Goal: Ask a question

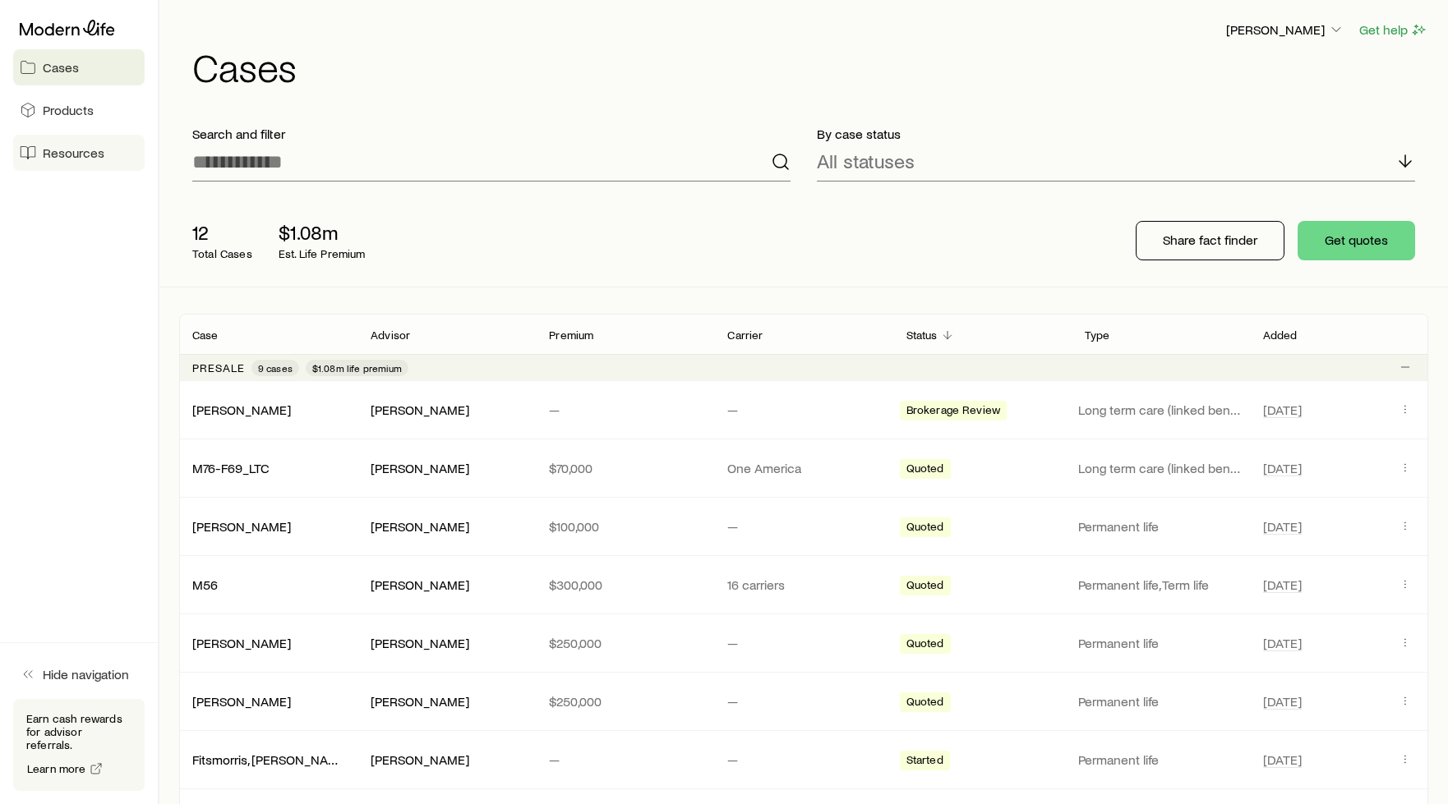
click at [84, 154] on span "Resources" at bounding box center [74, 153] width 62 height 16
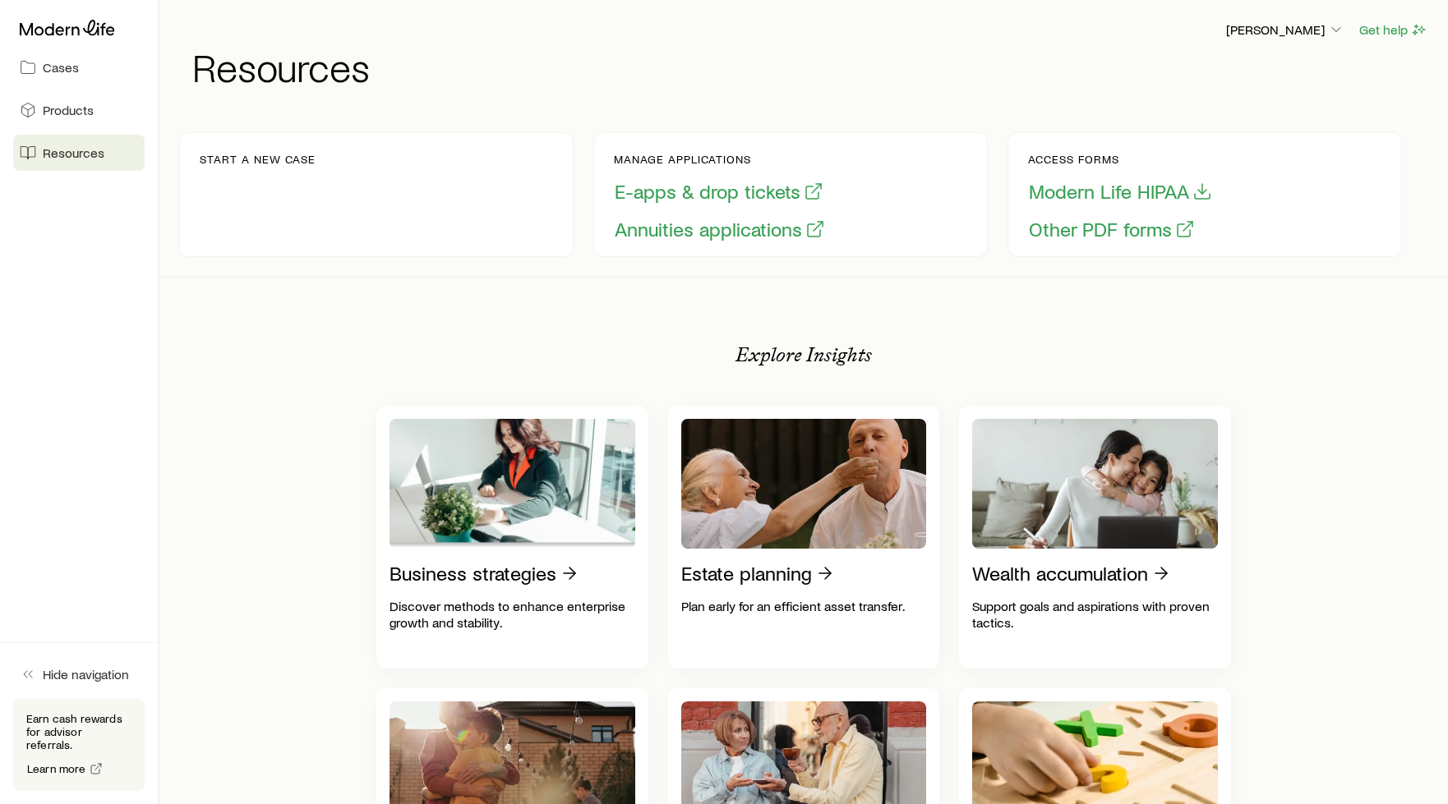
click at [260, 154] on p "Start a new case" at bounding box center [258, 159] width 116 height 13
click at [71, 147] on span "Resources" at bounding box center [74, 153] width 62 height 16
click at [60, 74] on span "Cases" at bounding box center [61, 67] width 36 height 16
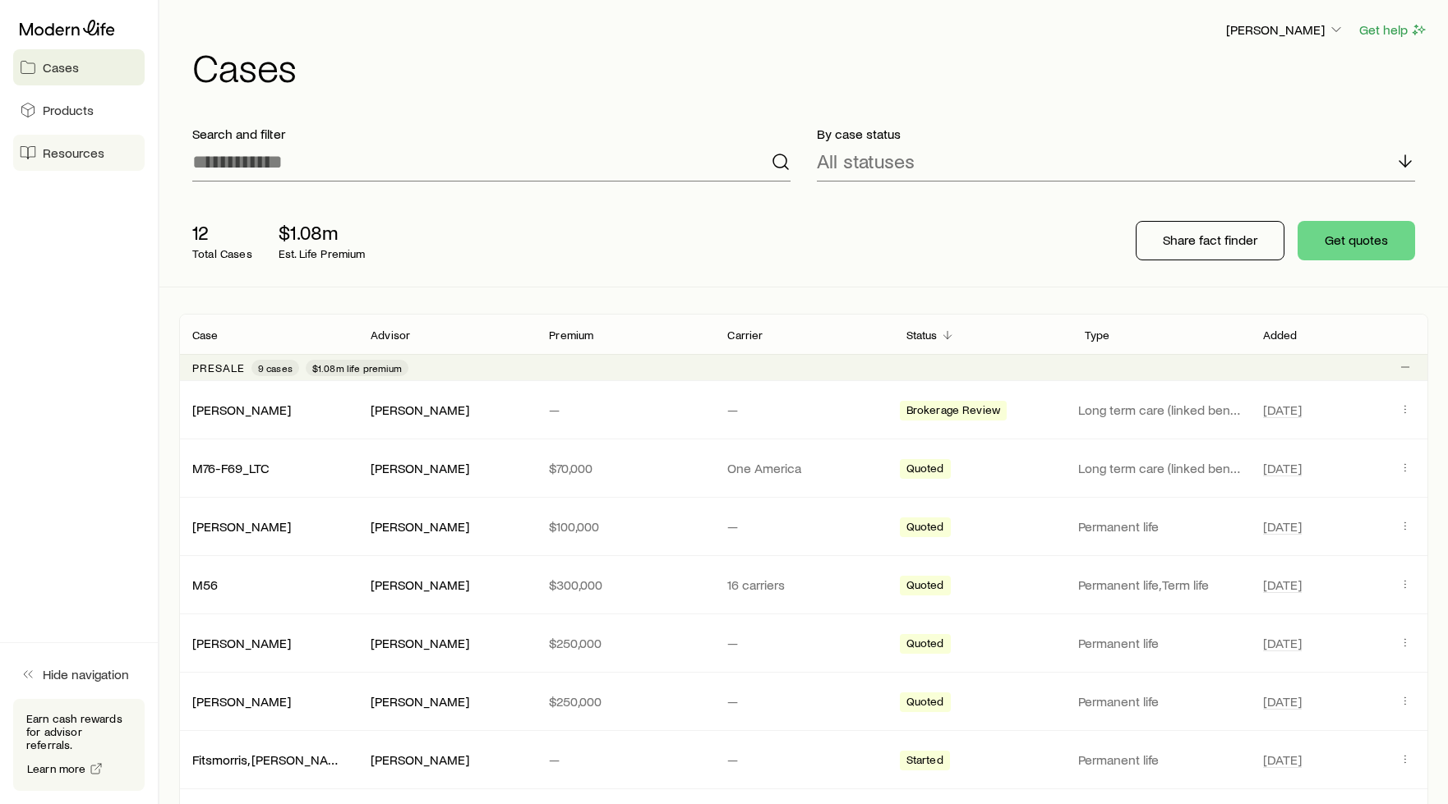
click at [71, 151] on span "Resources" at bounding box center [74, 153] width 62 height 16
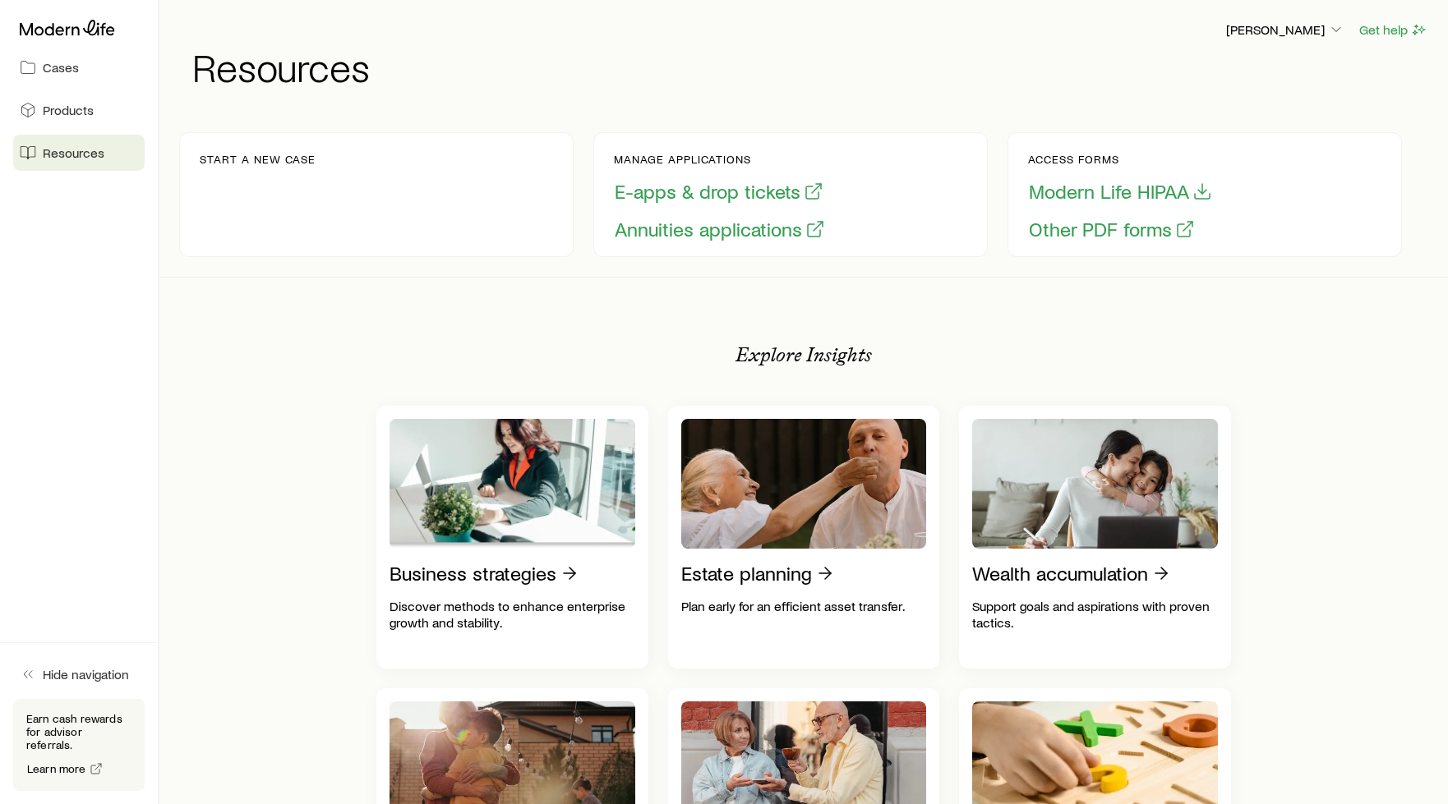
click at [246, 162] on p "Start a new case" at bounding box center [258, 159] width 116 height 13
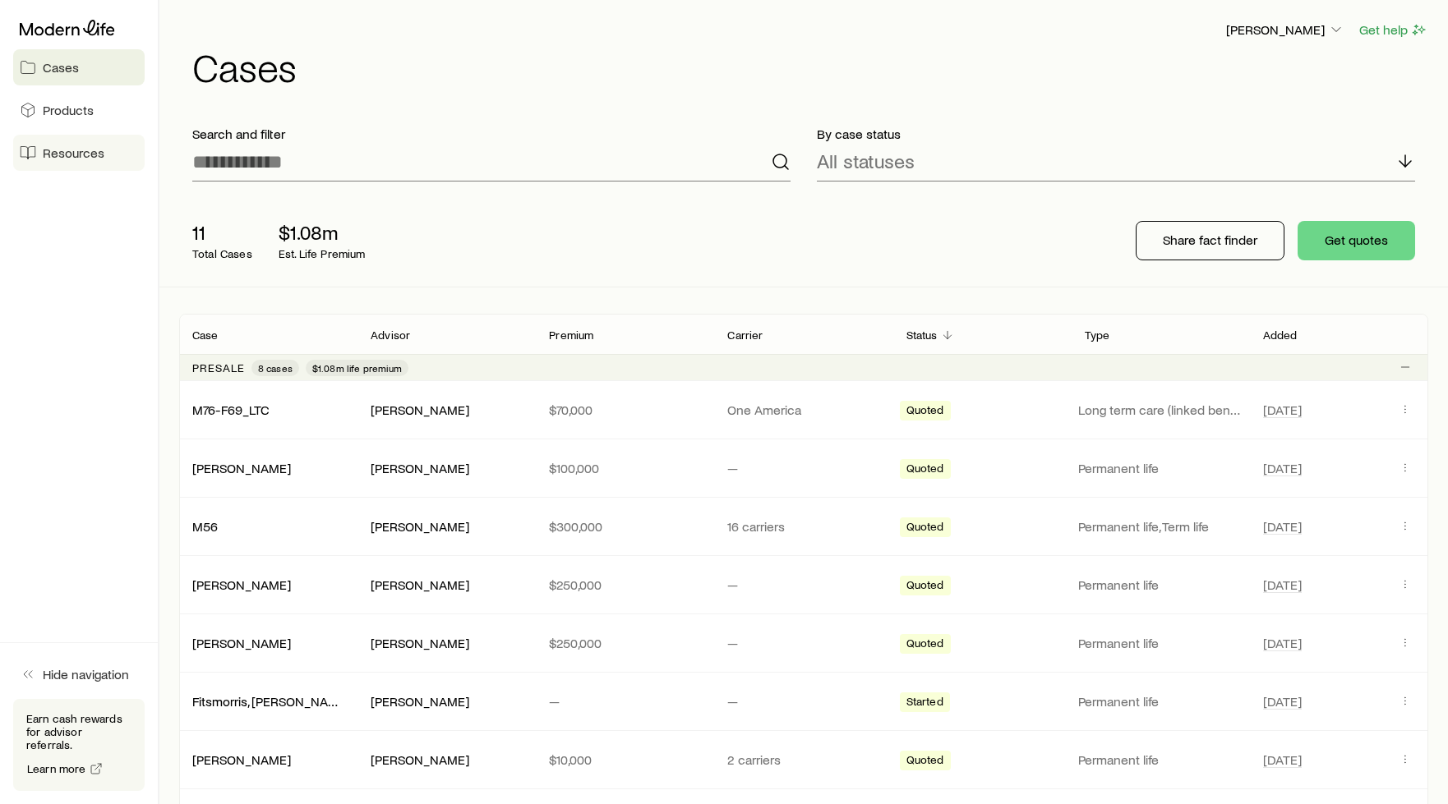
click at [77, 154] on span "Resources" at bounding box center [74, 153] width 62 height 16
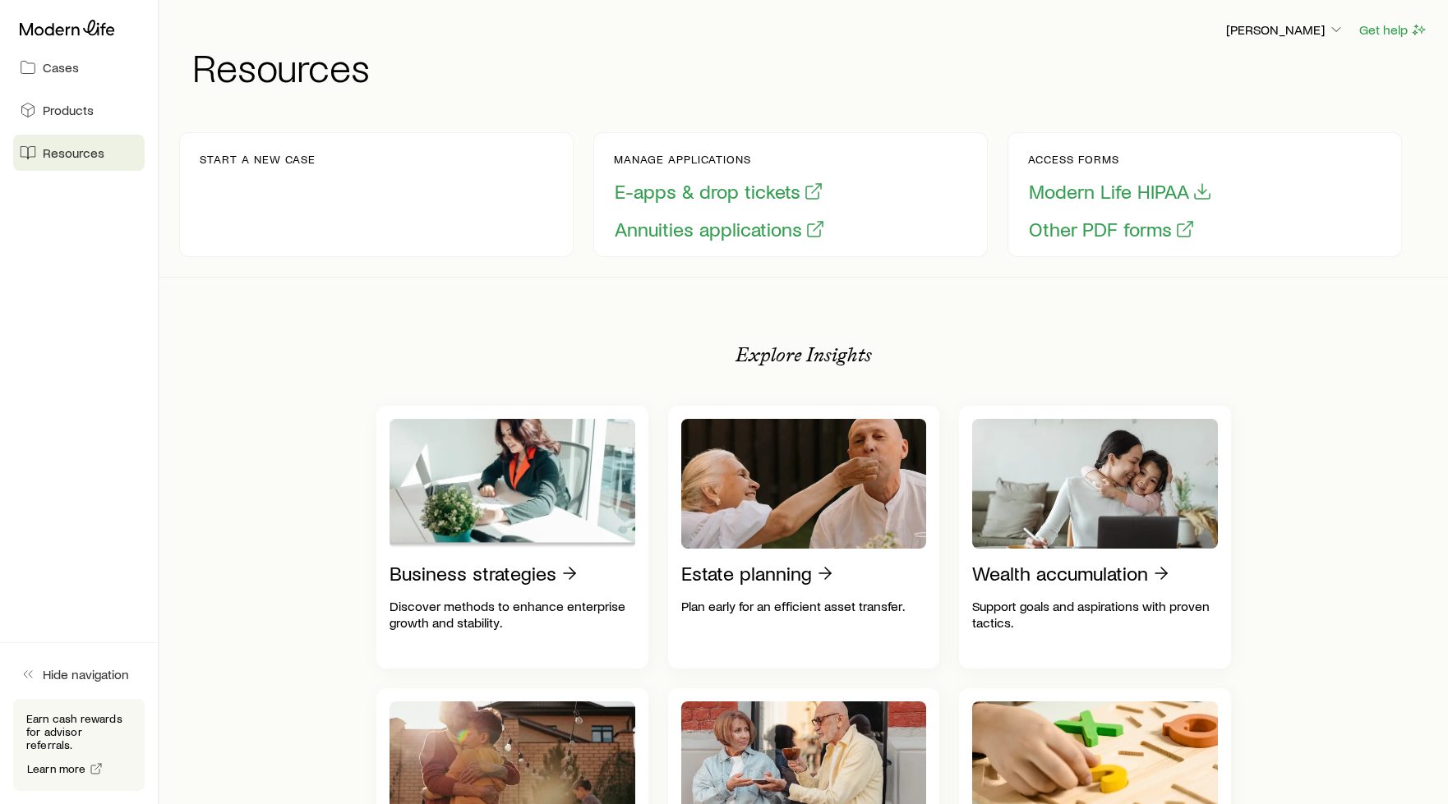
click at [249, 154] on p "Start a new case" at bounding box center [258, 159] width 116 height 13
click at [1076, 223] on button "Other PDF forms" at bounding box center [1112, 229] width 168 height 25
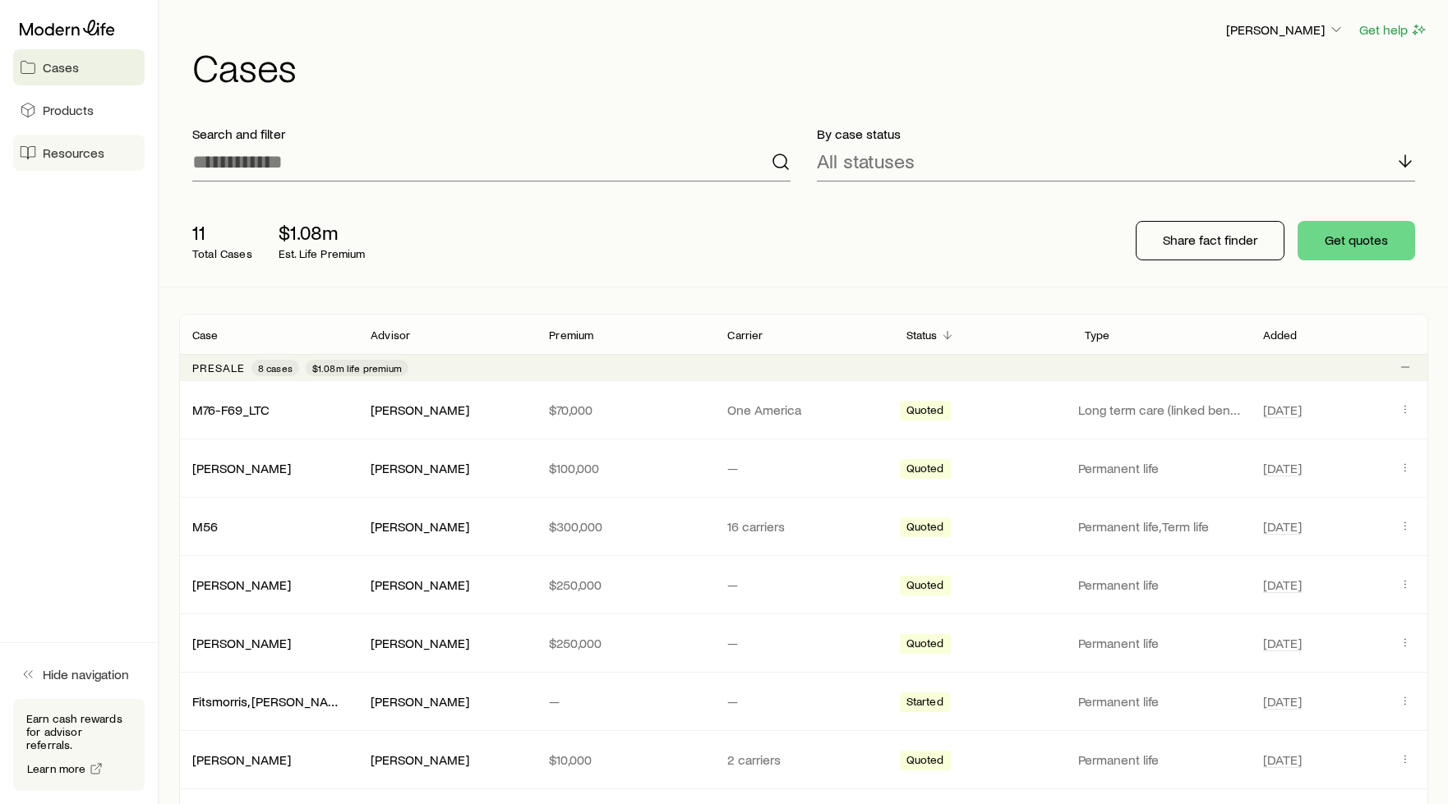
click at [28, 145] on icon at bounding box center [28, 153] width 16 height 16
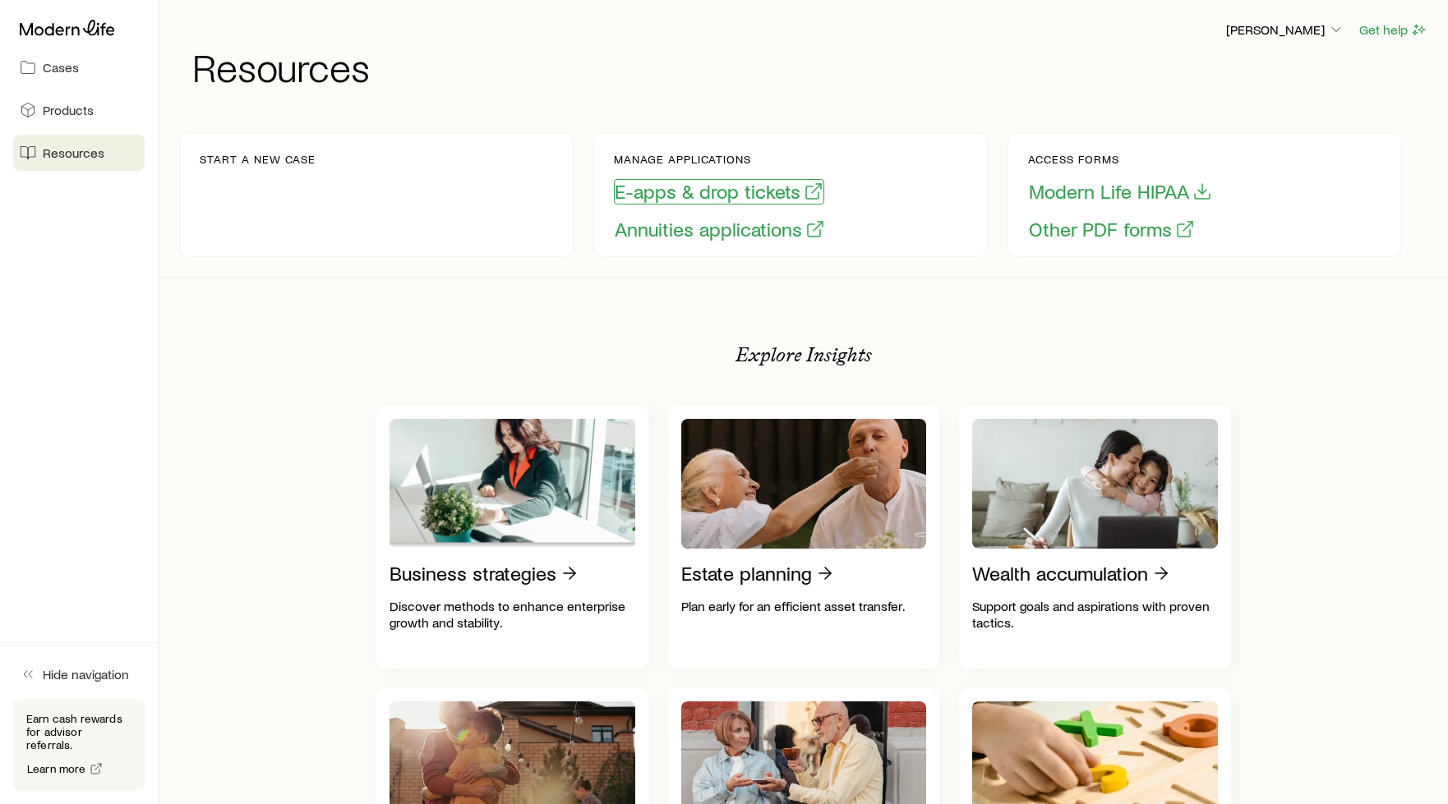
click at [744, 194] on button "E-apps & drop tickets" at bounding box center [719, 191] width 210 height 25
click at [1106, 226] on button "Other PDF forms" at bounding box center [1112, 229] width 168 height 25
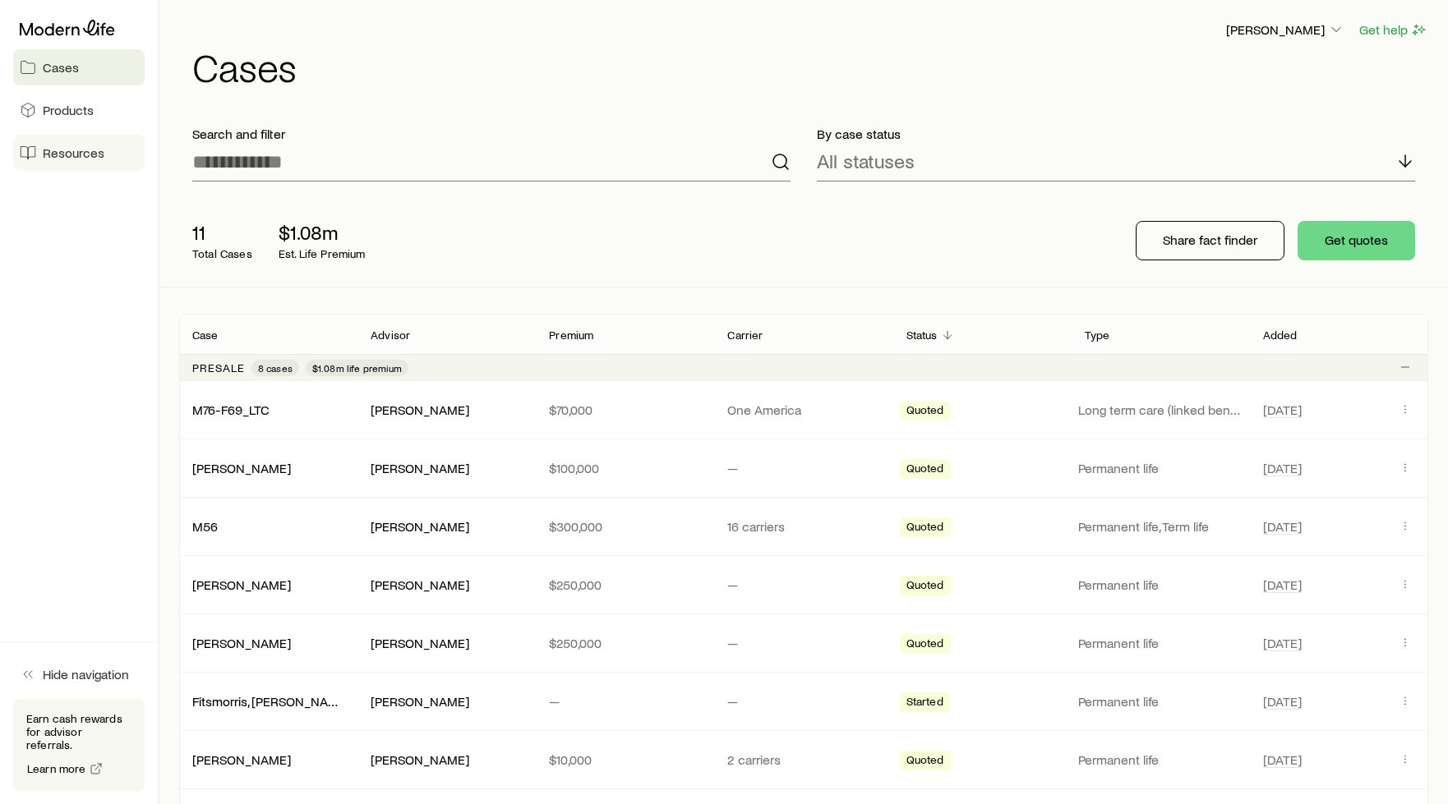
click at [62, 154] on span "Resources" at bounding box center [74, 153] width 62 height 16
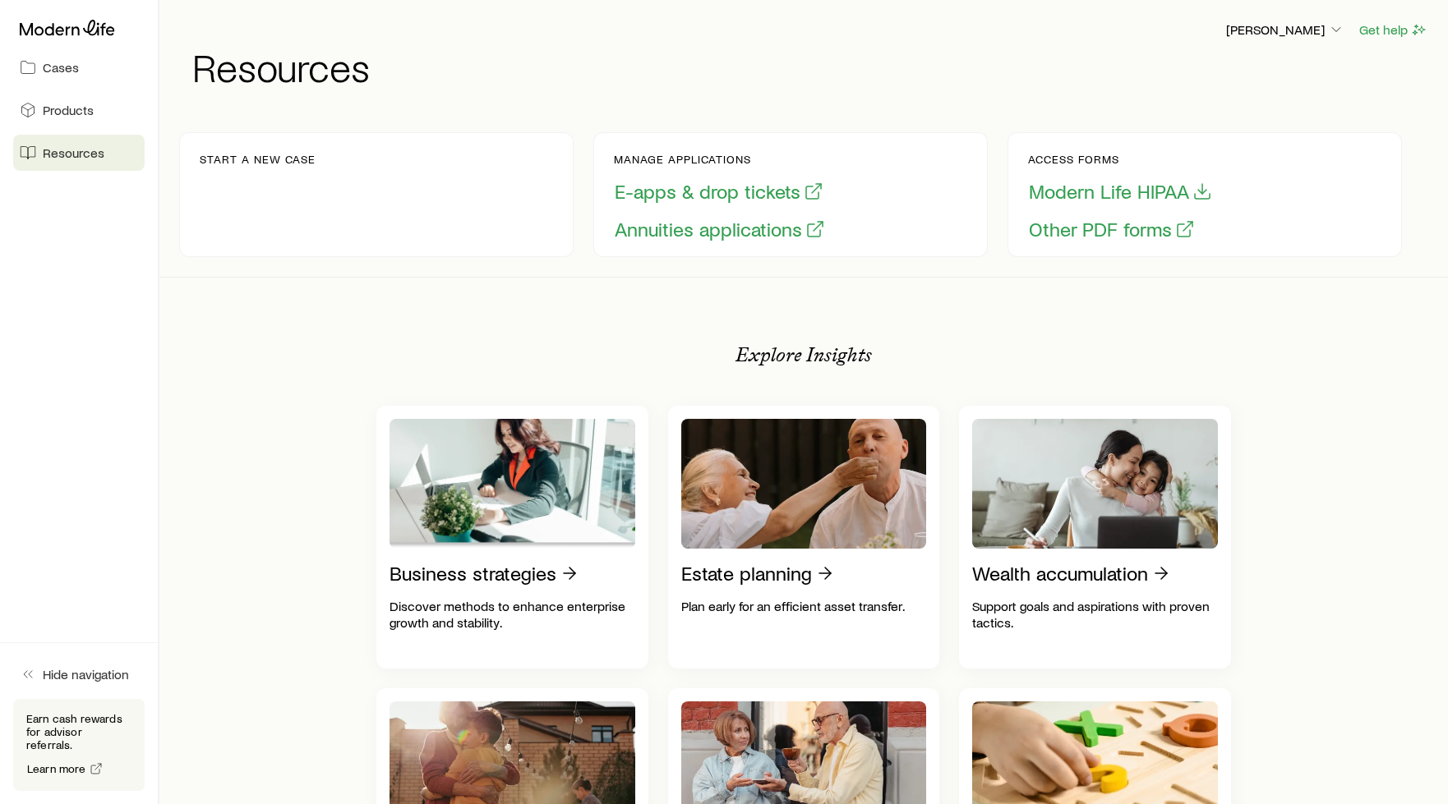
click at [260, 164] on p "Start a new case" at bounding box center [258, 159] width 116 height 13
click at [1382, 34] on button "Get help" at bounding box center [1393, 30] width 70 height 19
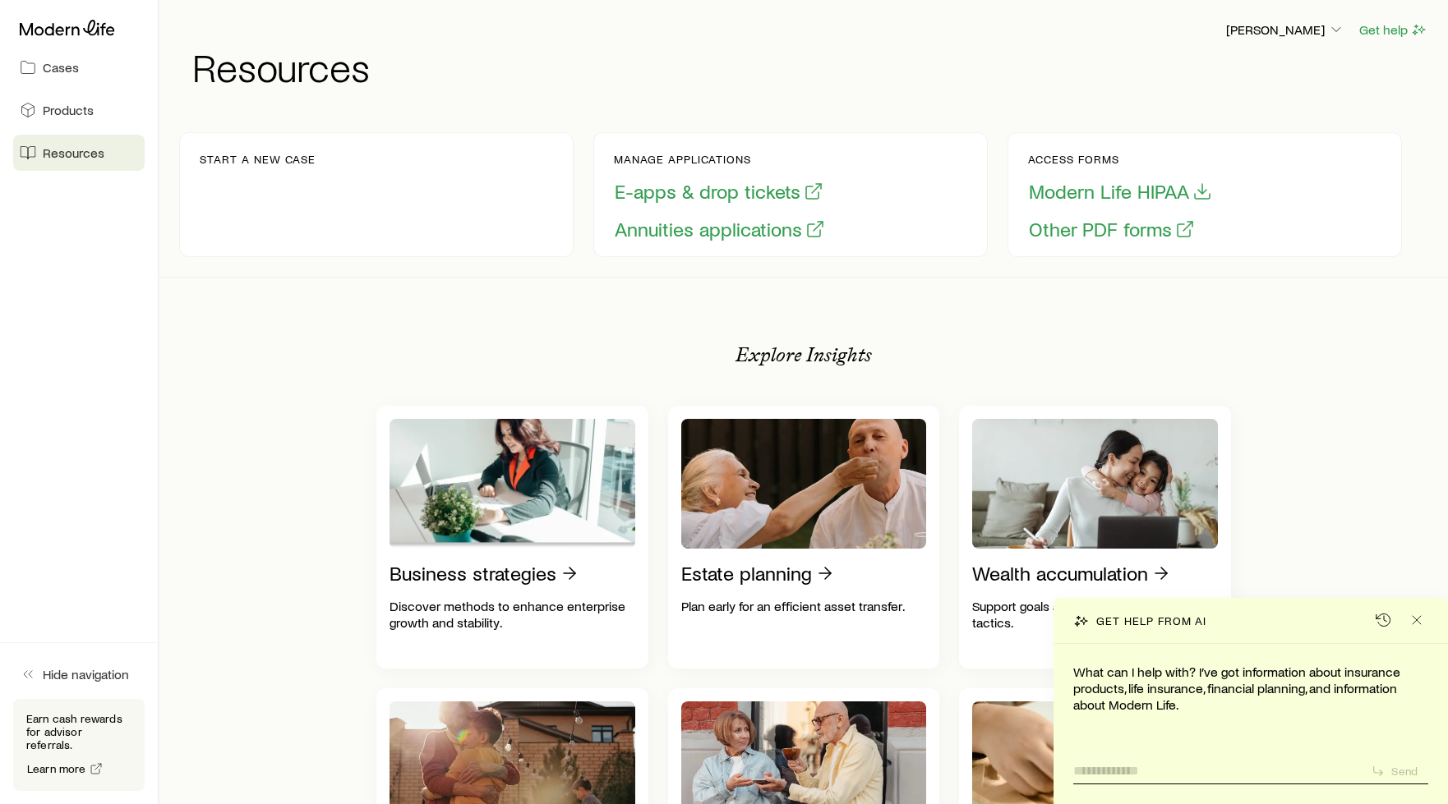
click at [1075, 772] on textarea at bounding box center [1215, 765] width 284 height 25
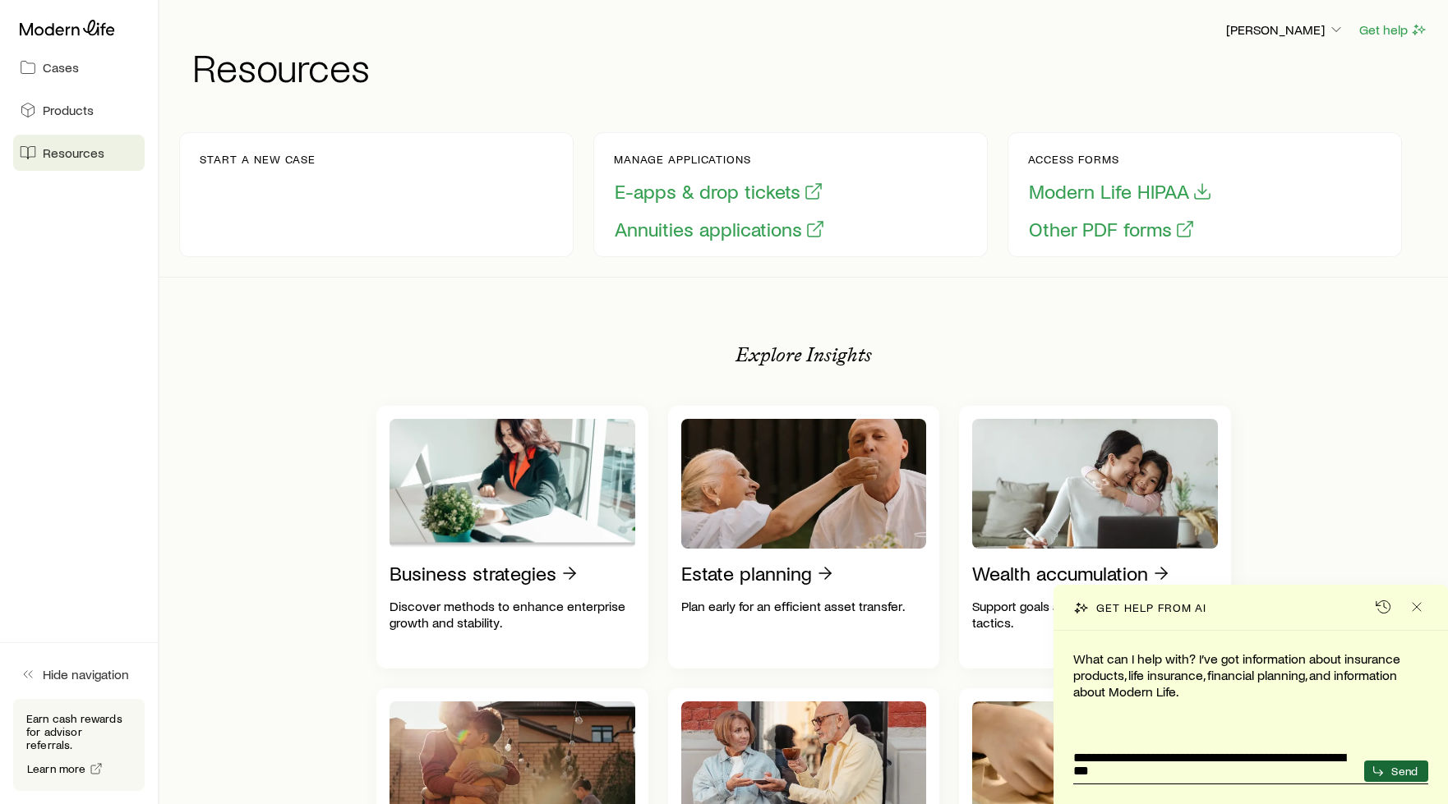
type textarea "**********"
click at [1384, 776] on icon "submit" at bounding box center [1377, 771] width 13 height 13
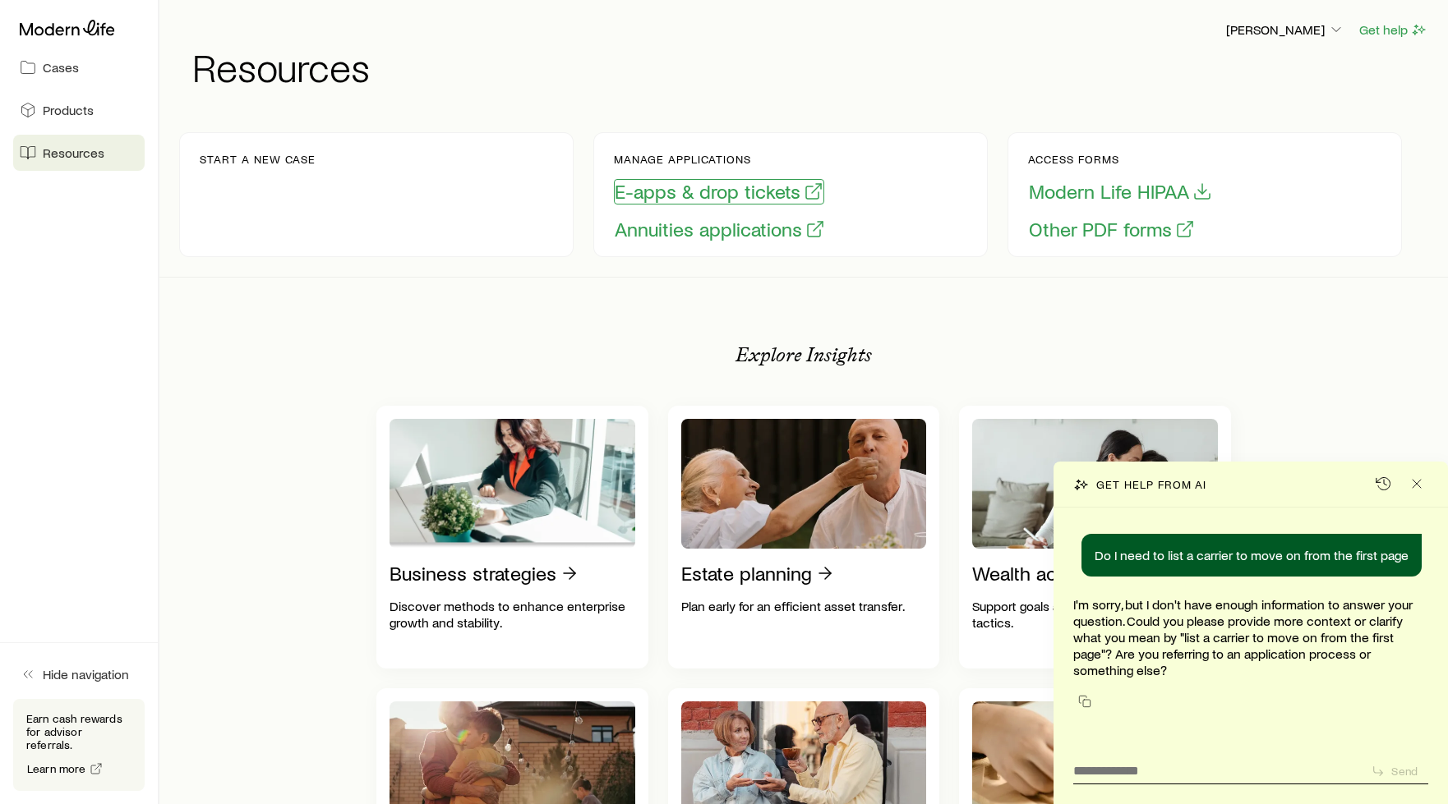
click at [712, 188] on button "E-apps & drop tickets" at bounding box center [719, 191] width 210 height 25
click at [1412, 480] on line "Close" at bounding box center [1416, 484] width 8 height 8
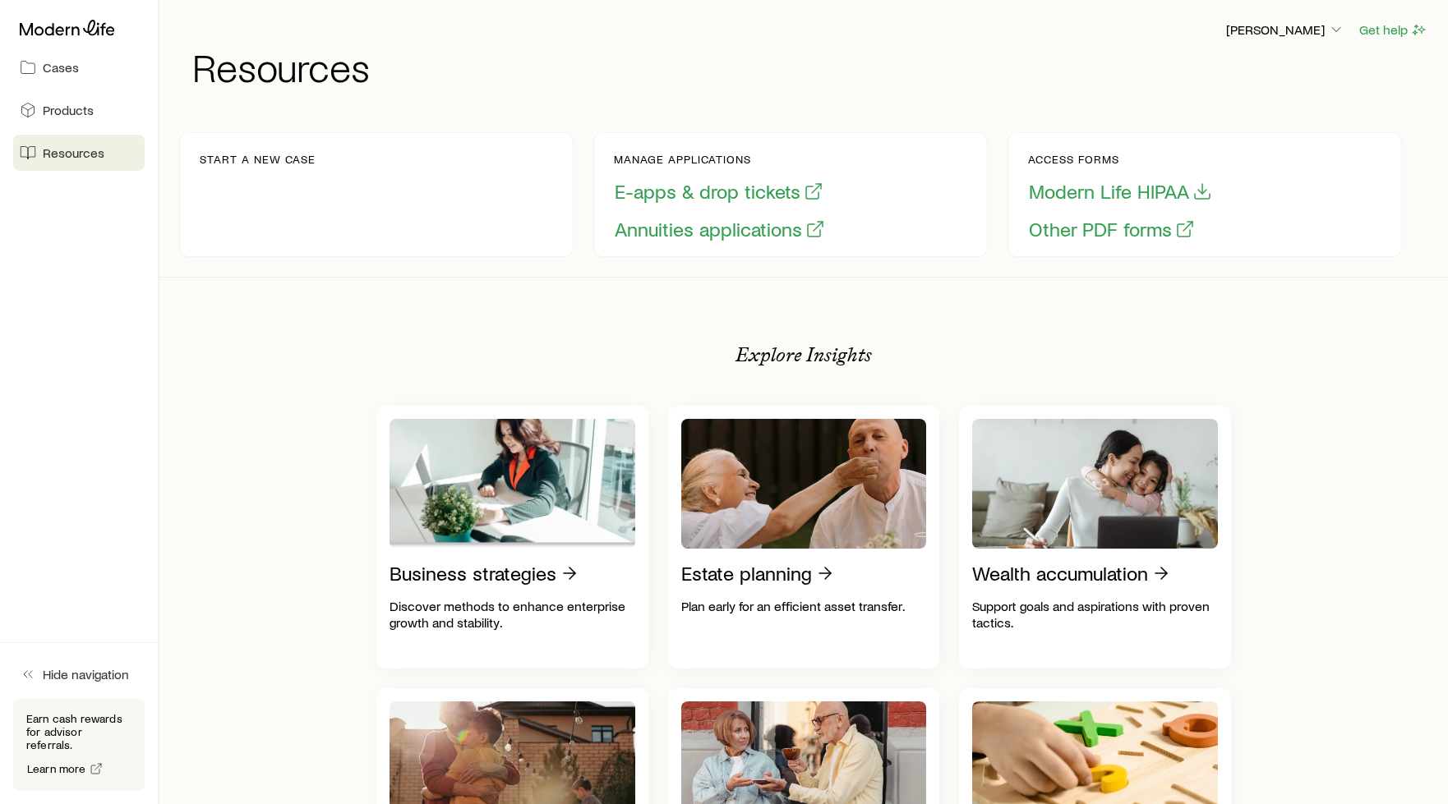
click at [89, 157] on span "Resources" at bounding box center [74, 153] width 62 height 16
click at [19, 147] on link "Resources" at bounding box center [78, 153] width 131 height 36
click at [67, 100] on link "Products" at bounding box center [78, 110] width 131 height 36
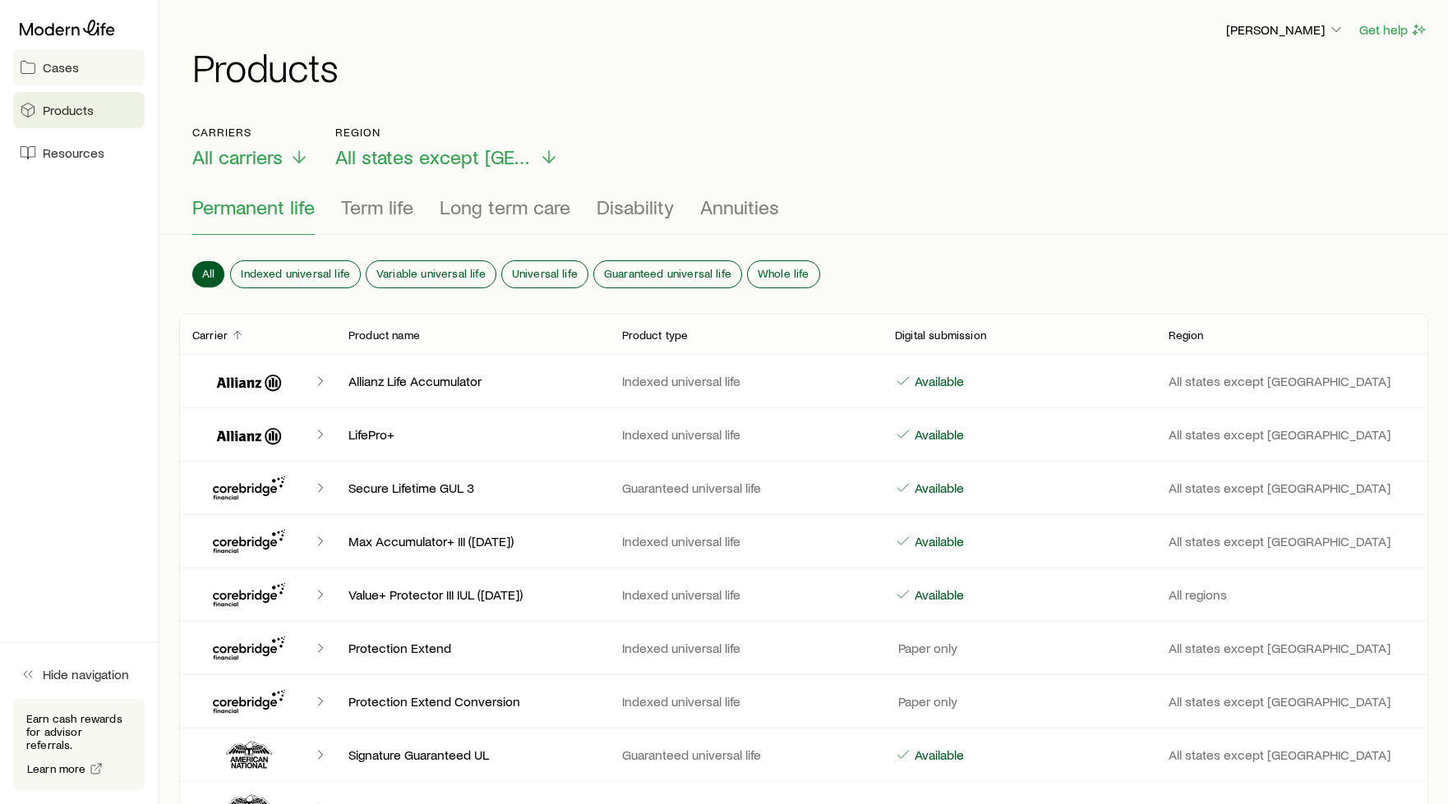
click at [61, 68] on span "Cases" at bounding box center [61, 67] width 36 height 16
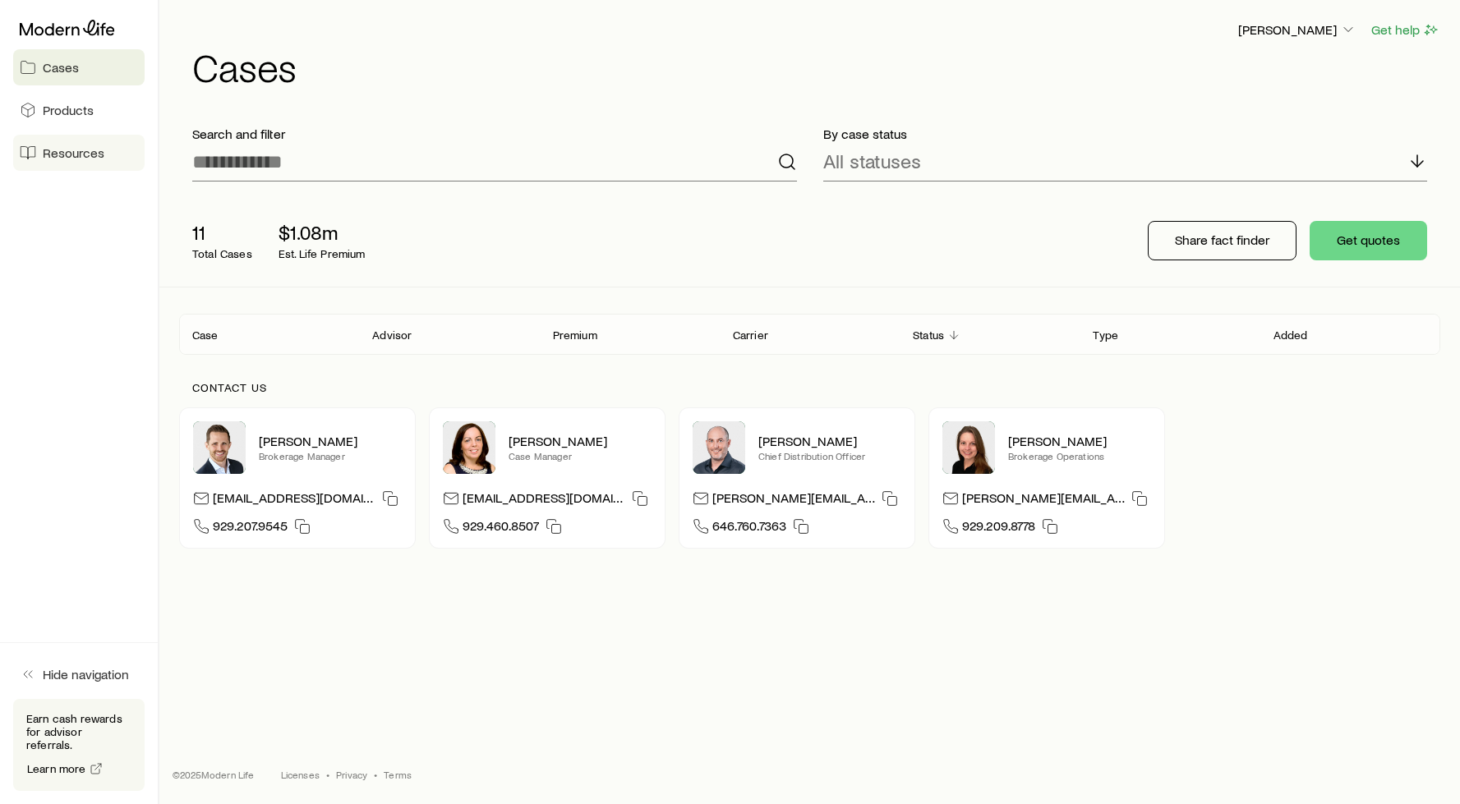
click at [31, 150] on icon at bounding box center [28, 153] width 16 height 16
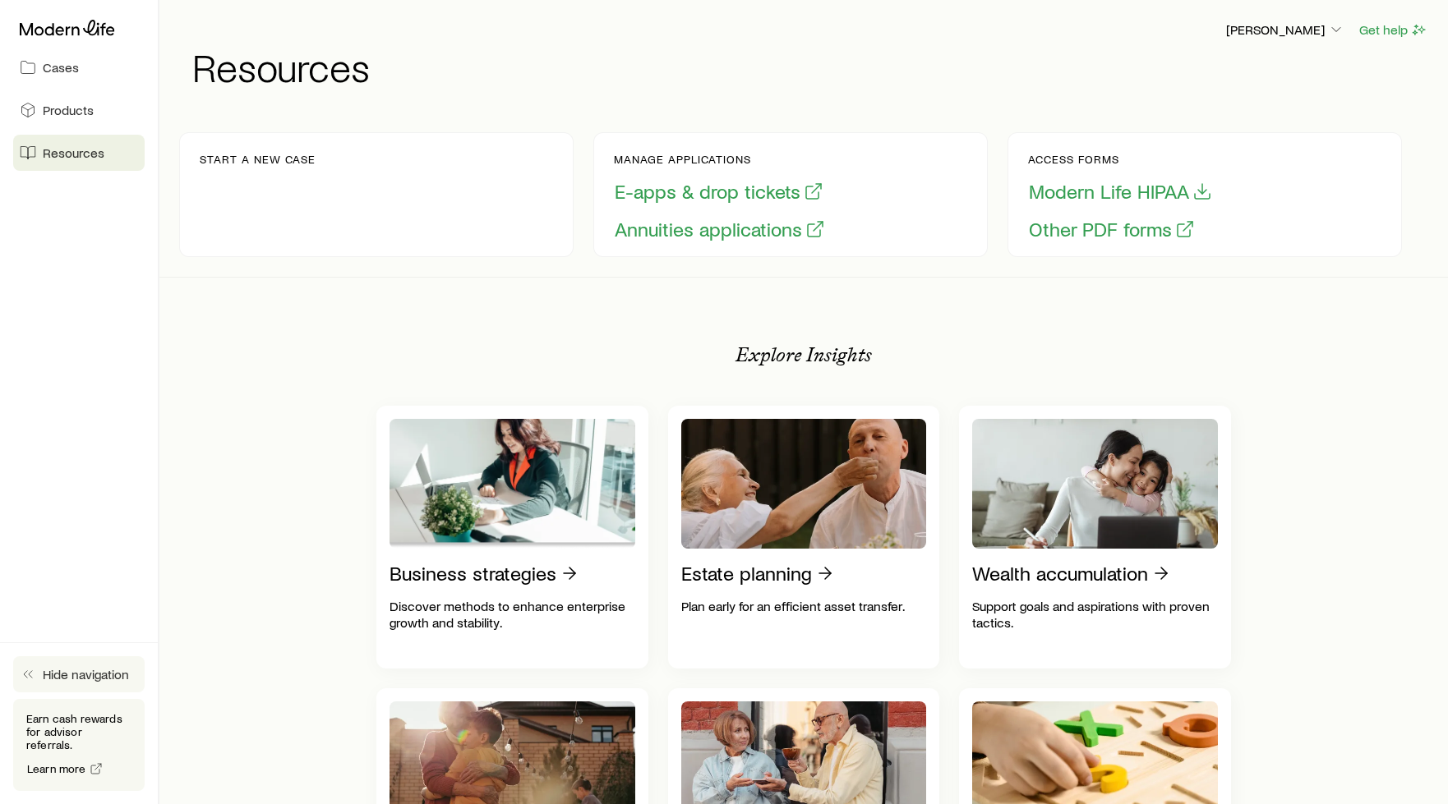
click at [85, 683] on span "Hide navigation" at bounding box center [86, 674] width 86 height 16
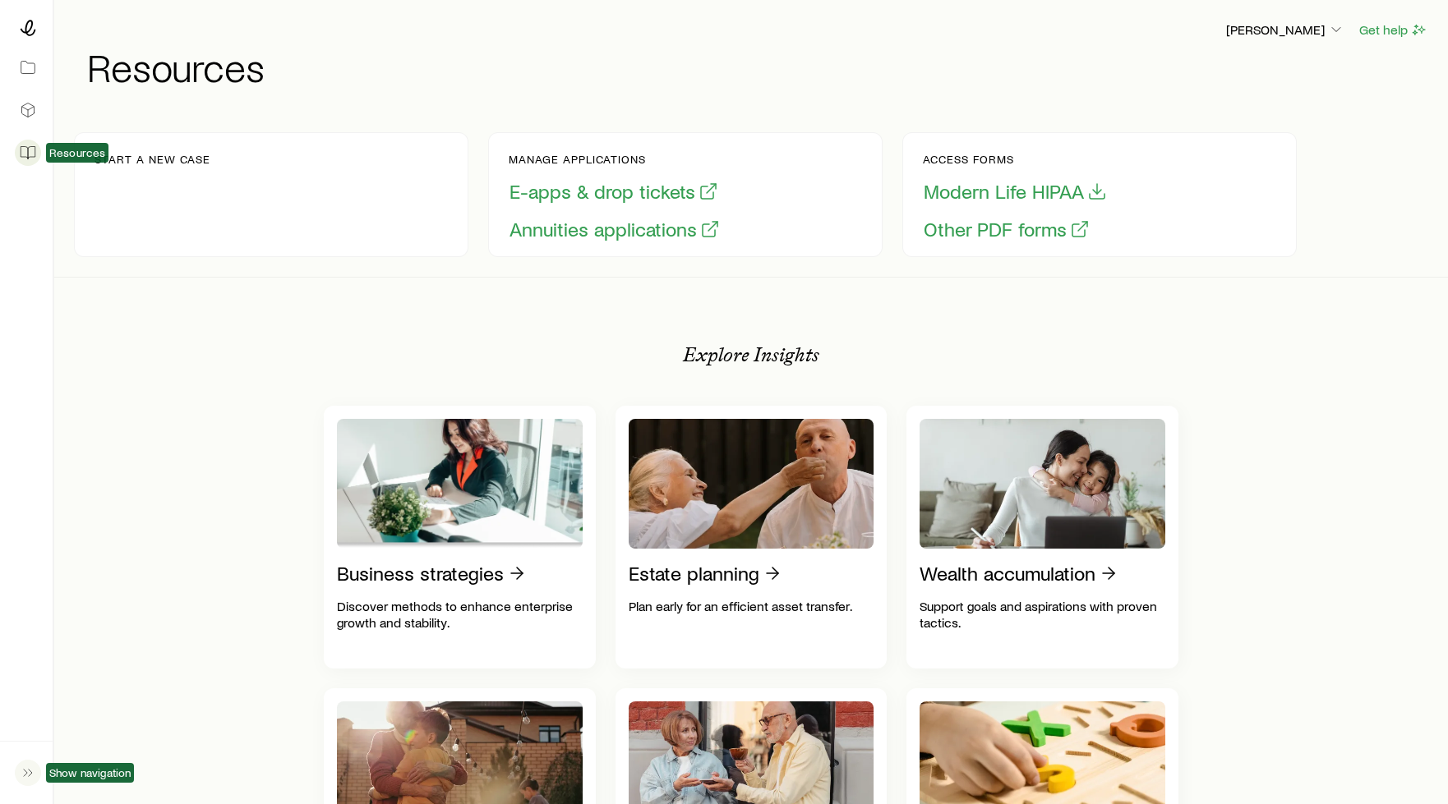
click at [33, 151] on icon at bounding box center [28, 153] width 16 height 16
click at [110, 154] on p "Start a new case" at bounding box center [152, 159] width 116 height 13
drag, startPoint x: 110, startPoint y: 154, endPoint x: 125, endPoint y: 154, distance: 14.8
click at [125, 154] on p "Start a new case" at bounding box center [152, 159] width 116 height 13
drag, startPoint x: 125, startPoint y: 154, endPoint x: 113, endPoint y: 161, distance: 14.0
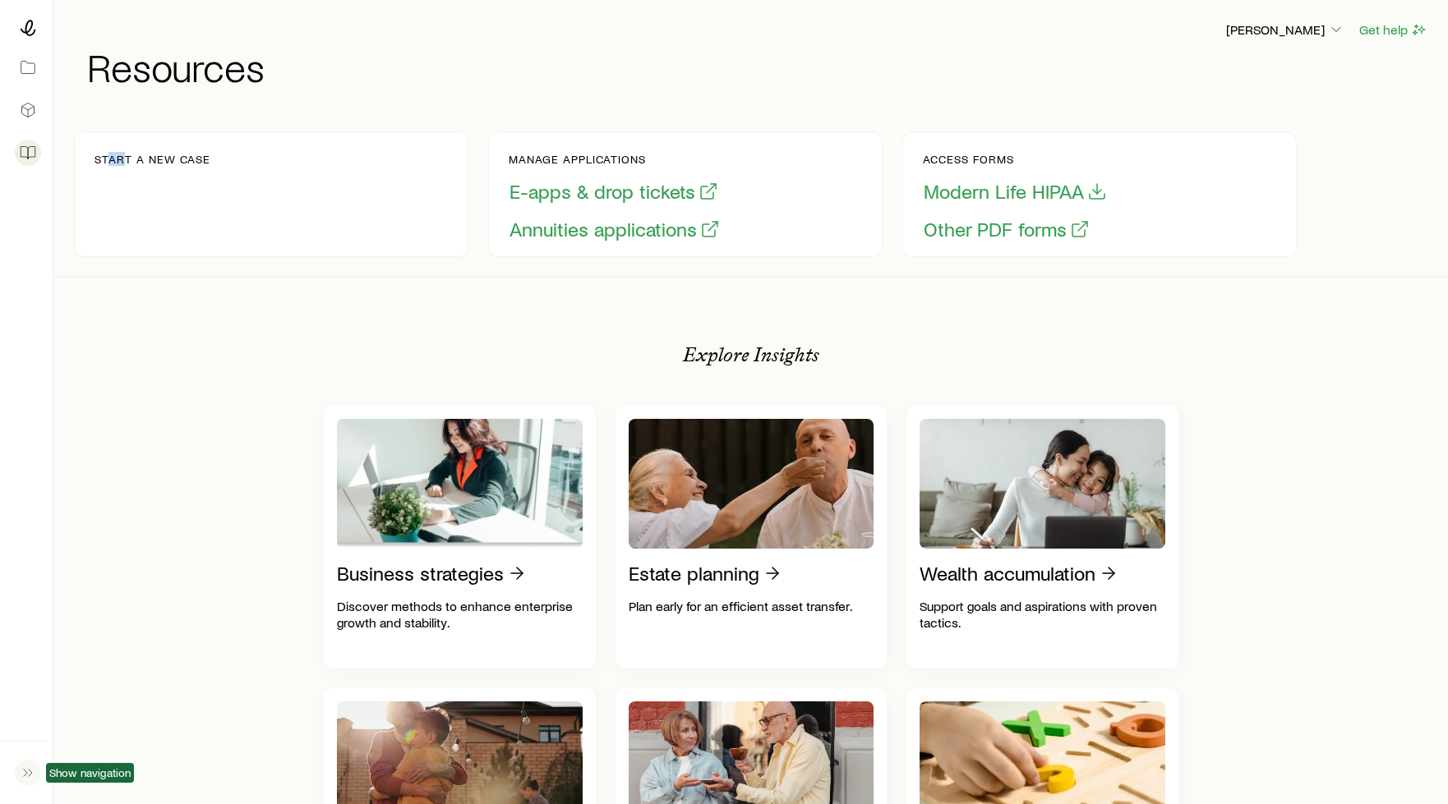
click at [113, 161] on p "Start a new case" at bounding box center [152, 159] width 116 height 13
click at [30, 71] on icon at bounding box center [28, 67] width 16 height 16
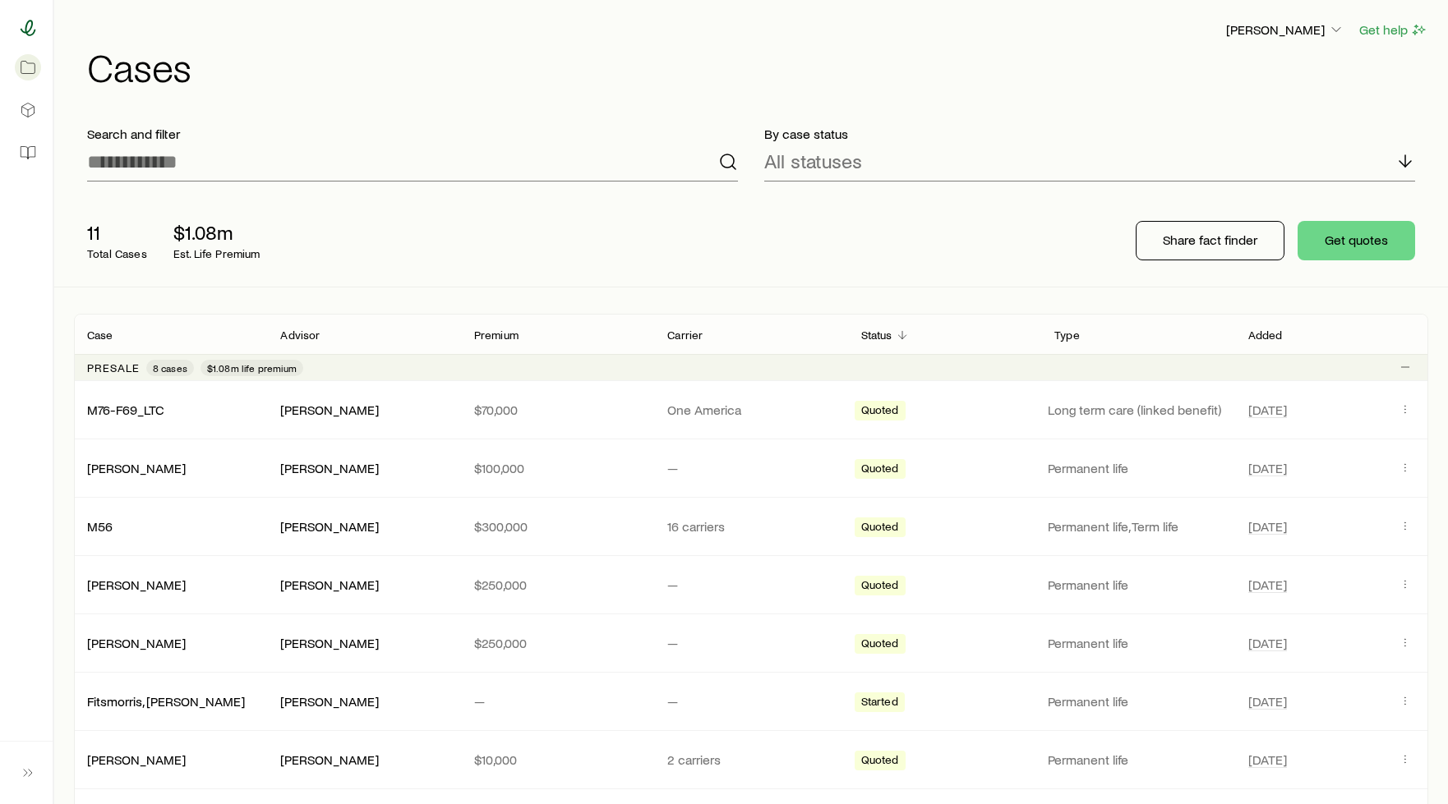
click at [25, 28] on icon at bounding box center [29, 28] width 16 height 16
click at [29, 151] on icon at bounding box center [28, 153] width 16 height 16
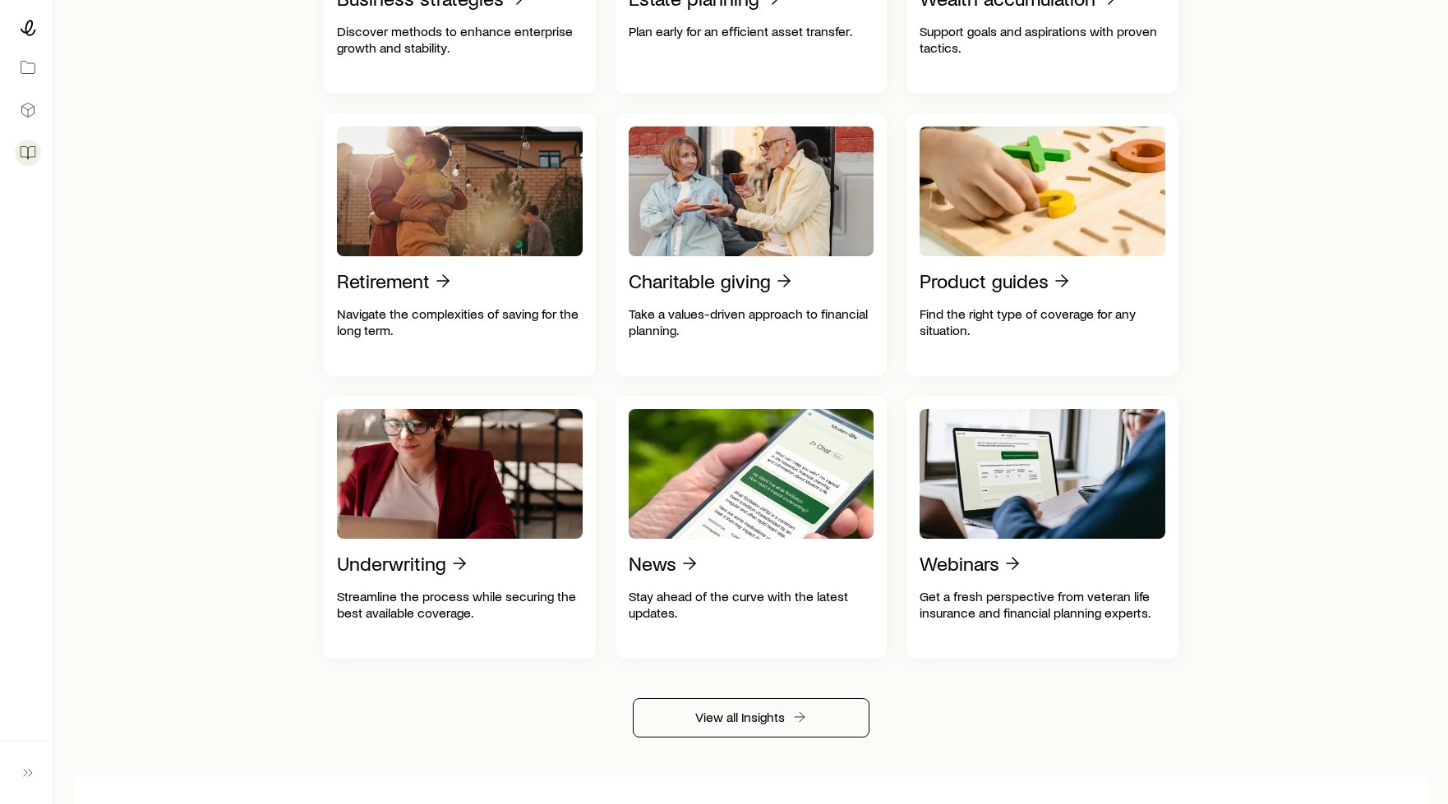
scroll to position [657, 0]
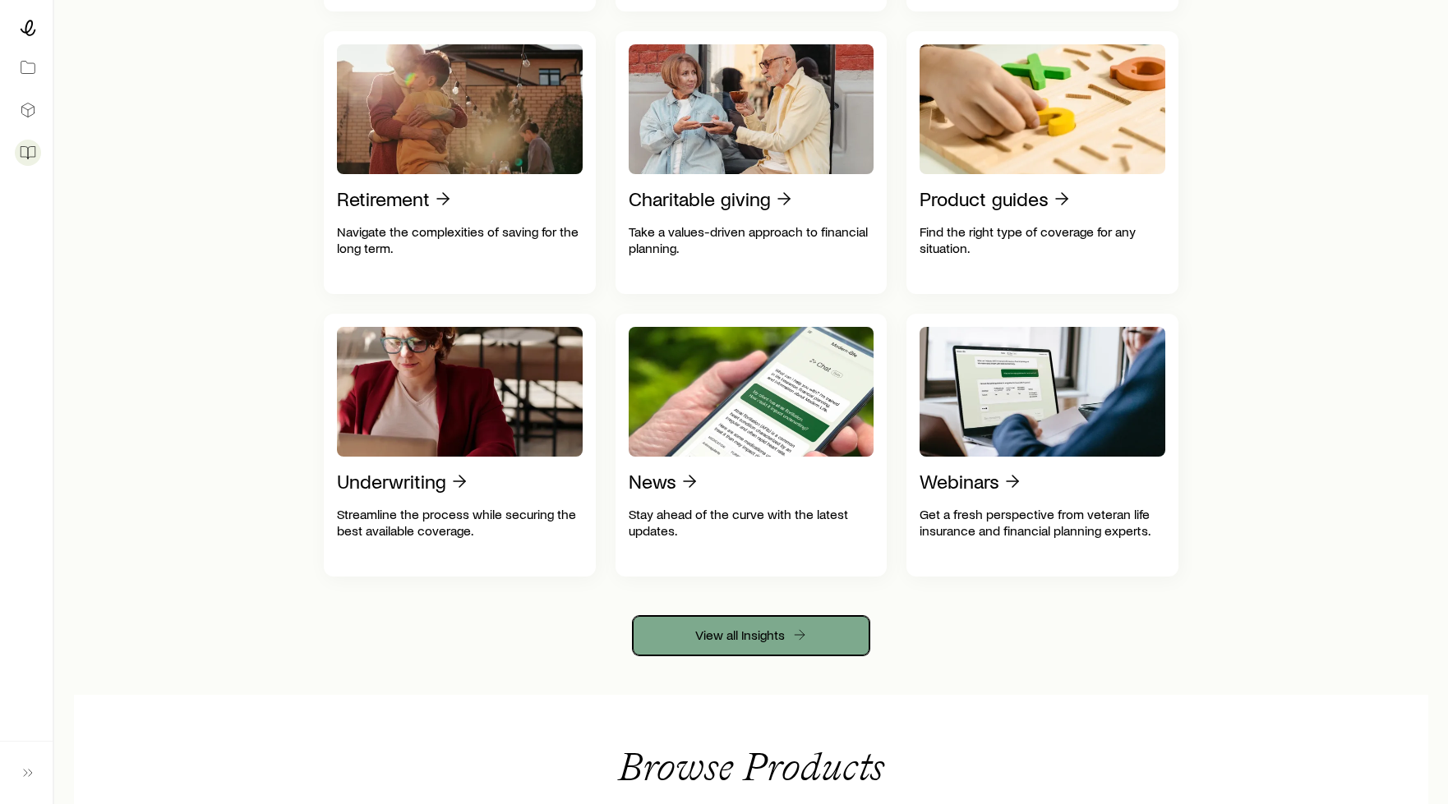
click at [761, 647] on link "View all Insights" at bounding box center [751, 635] width 237 height 39
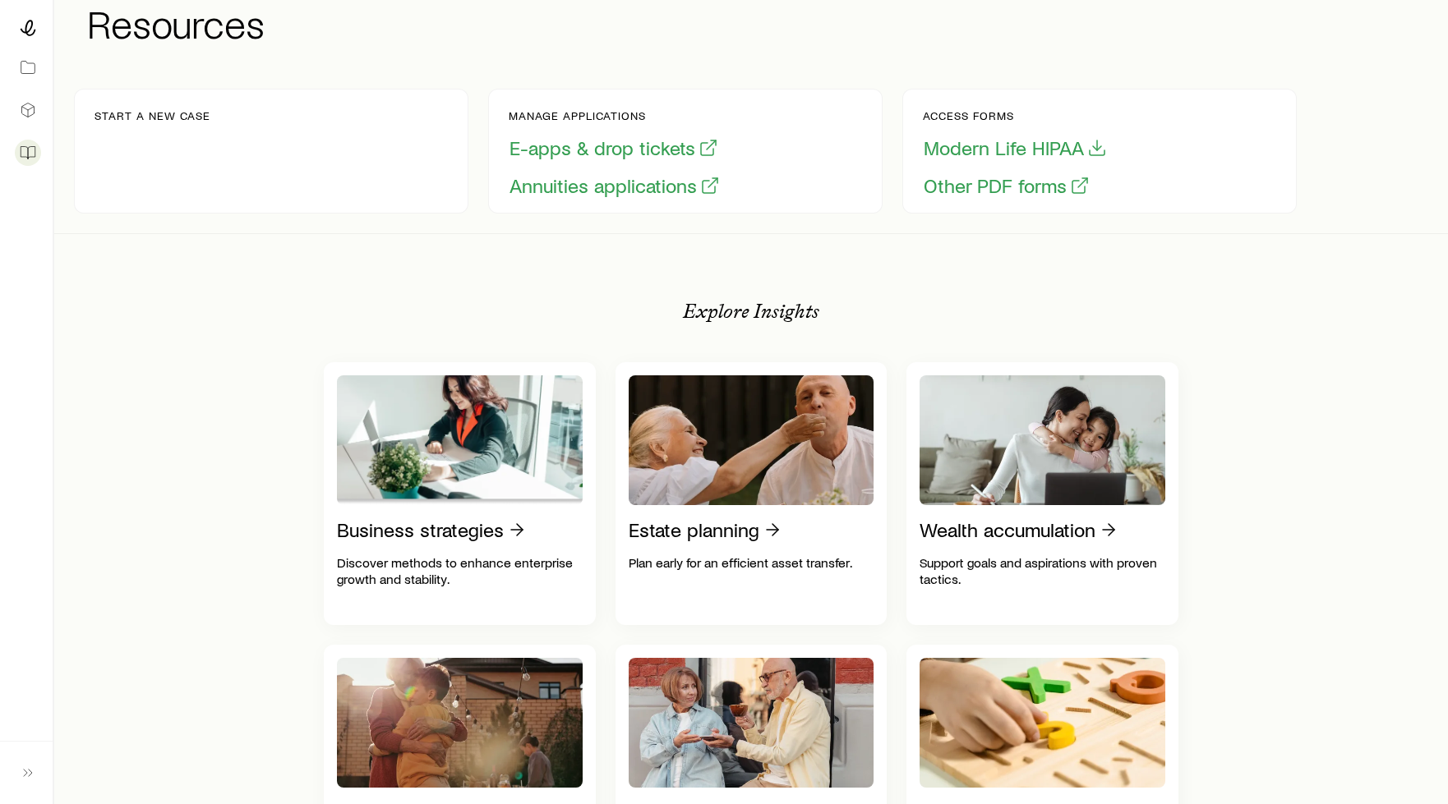
scroll to position [0, 0]
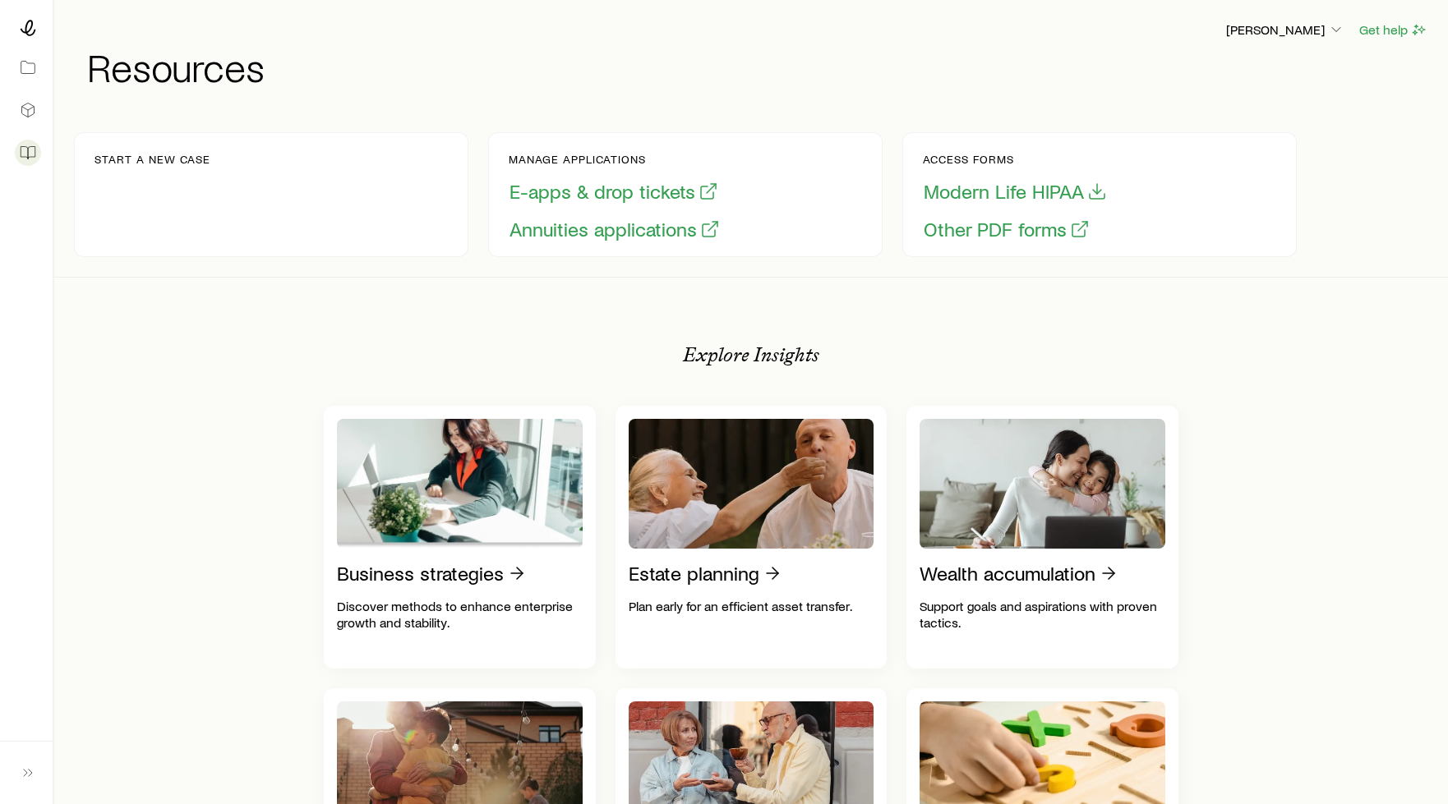
click at [145, 69] on h1 "Resources" at bounding box center [757, 66] width 1341 height 39
click at [130, 159] on p "Start a new case" at bounding box center [152, 159] width 116 height 13
click at [21, 147] on icon at bounding box center [24, 153] width 7 height 12
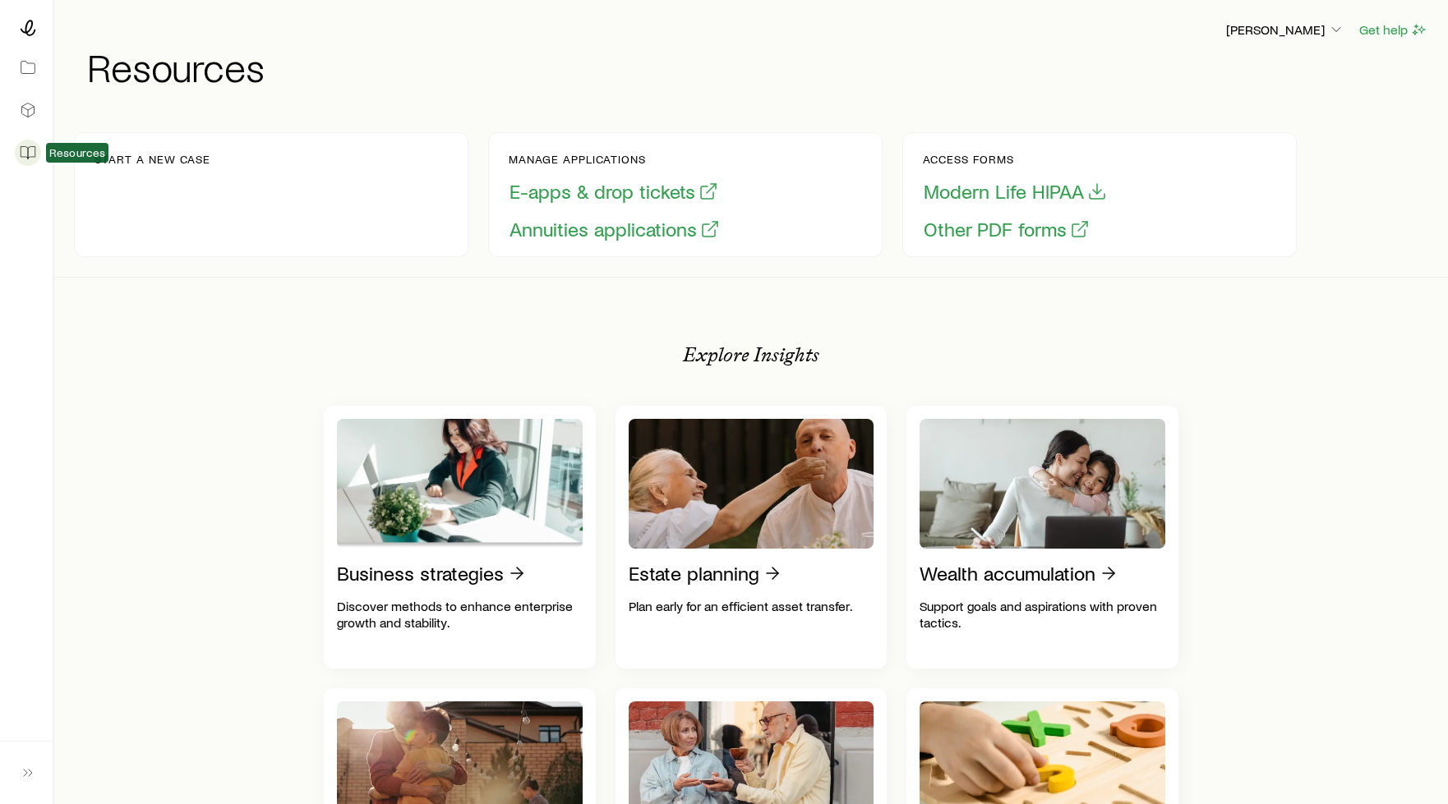
click at [27, 147] on icon at bounding box center [24, 153] width 7 height 12
click at [208, 69] on h1 "Resources" at bounding box center [757, 66] width 1341 height 39
click at [202, 74] on h1 "Resources" at bounding box center [757, 66] width 1341 height 39
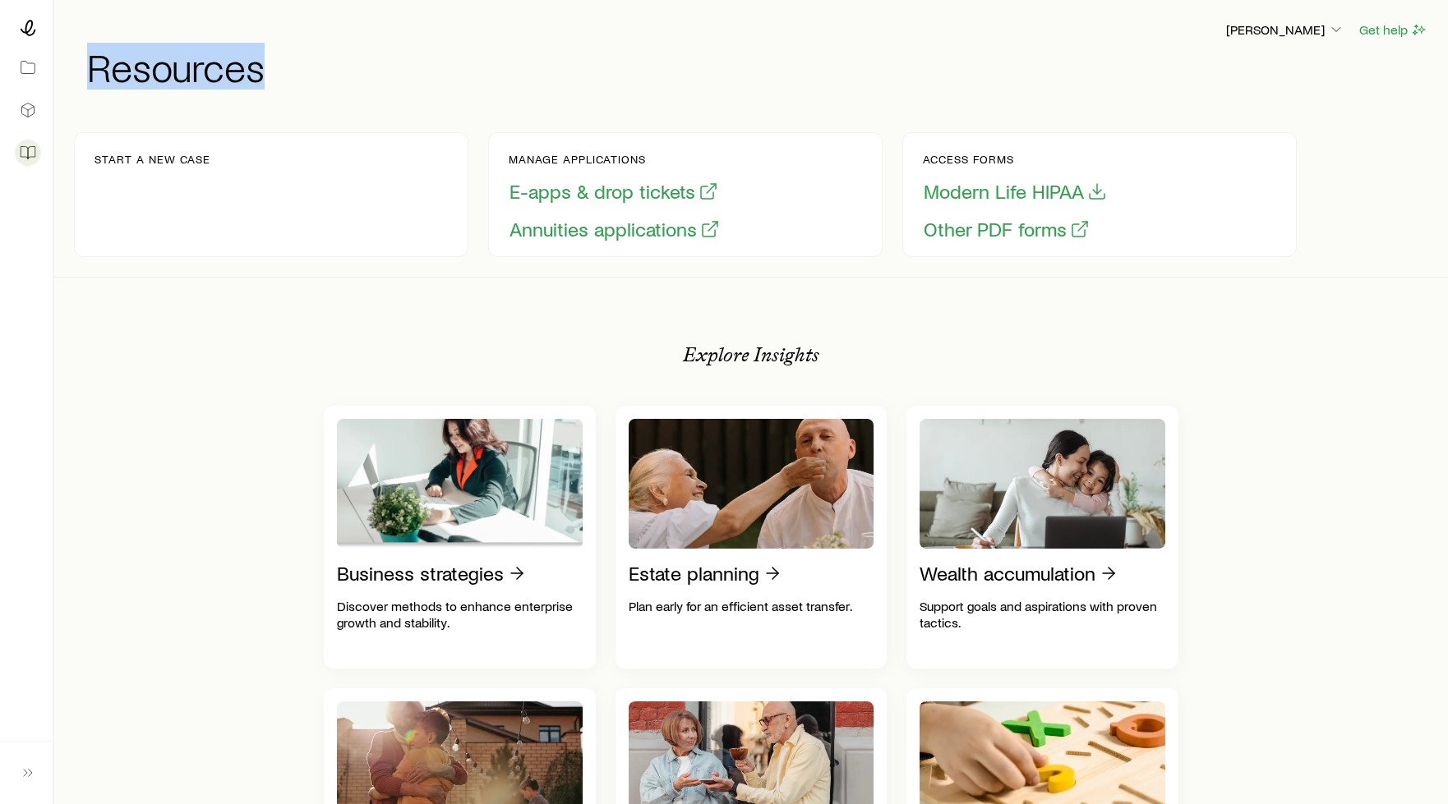
click at [202, 74] on h1 "Resources" at bounding box center [757, 66] width 1341 height 39
drag, startPoint x: 202, startPoint y: 74, endPoint x: 198, endPoint y: 59, distance: 15.3
click at [198, 59] on h1 "Resources" at bounding box center [757, 66] width 1341 height 39
click at [22, 149] on icon at bounding box center [28, 153] width 16 height 16
click at [29, 150] on icon at bounding box center [28, 153] width 16 height 16
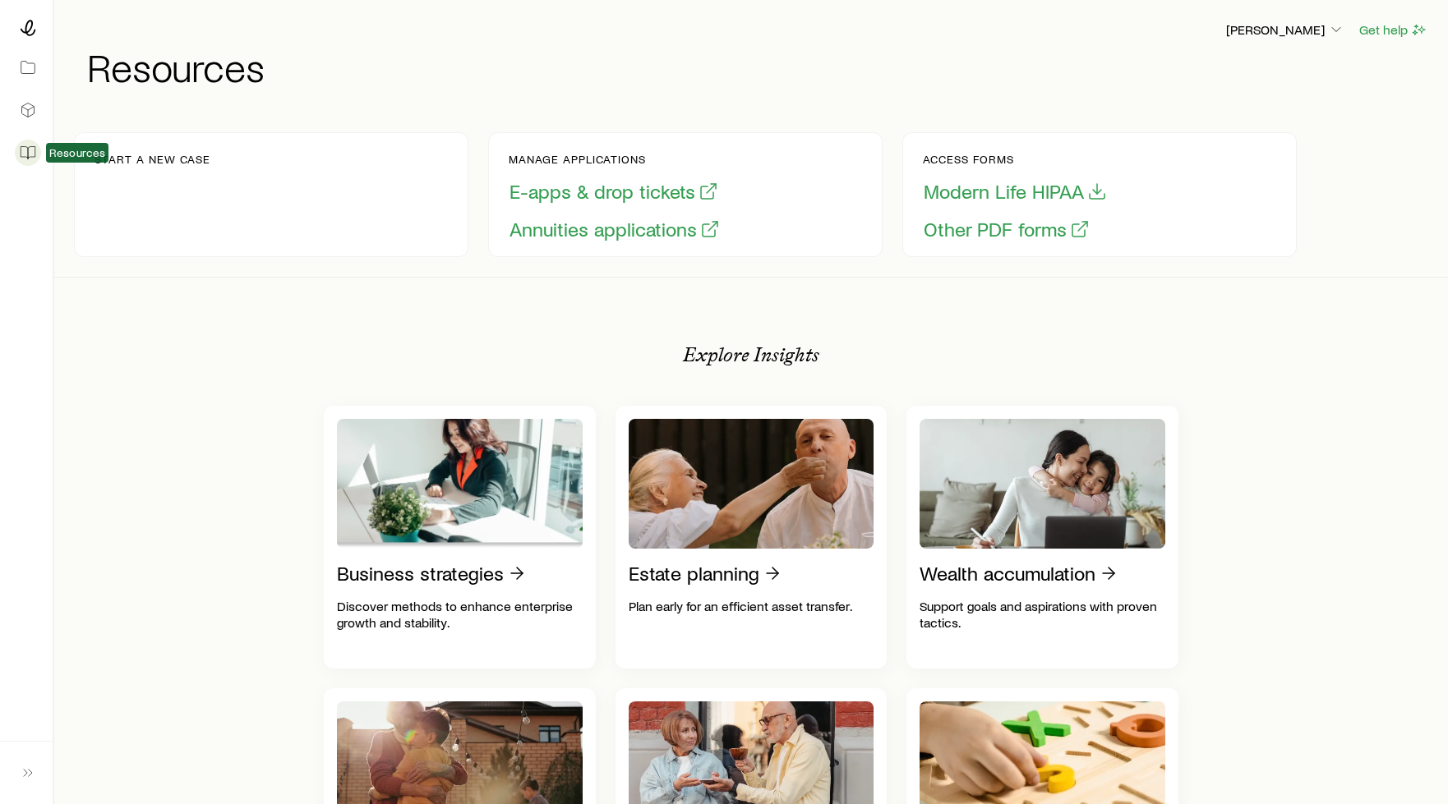
click at [33, 152] on icon at bounding box center [28, 153] width 16 height 16
click at [77, 150] on span "Resources" at bounding box center [77, 152] width 56 height 13
click at [76, 157] on div "Start a new case" at bounding box center [271, 194] width 394 height 125
click at [26, 155] on icon at bounding box center [28, 153] width 16 height 16
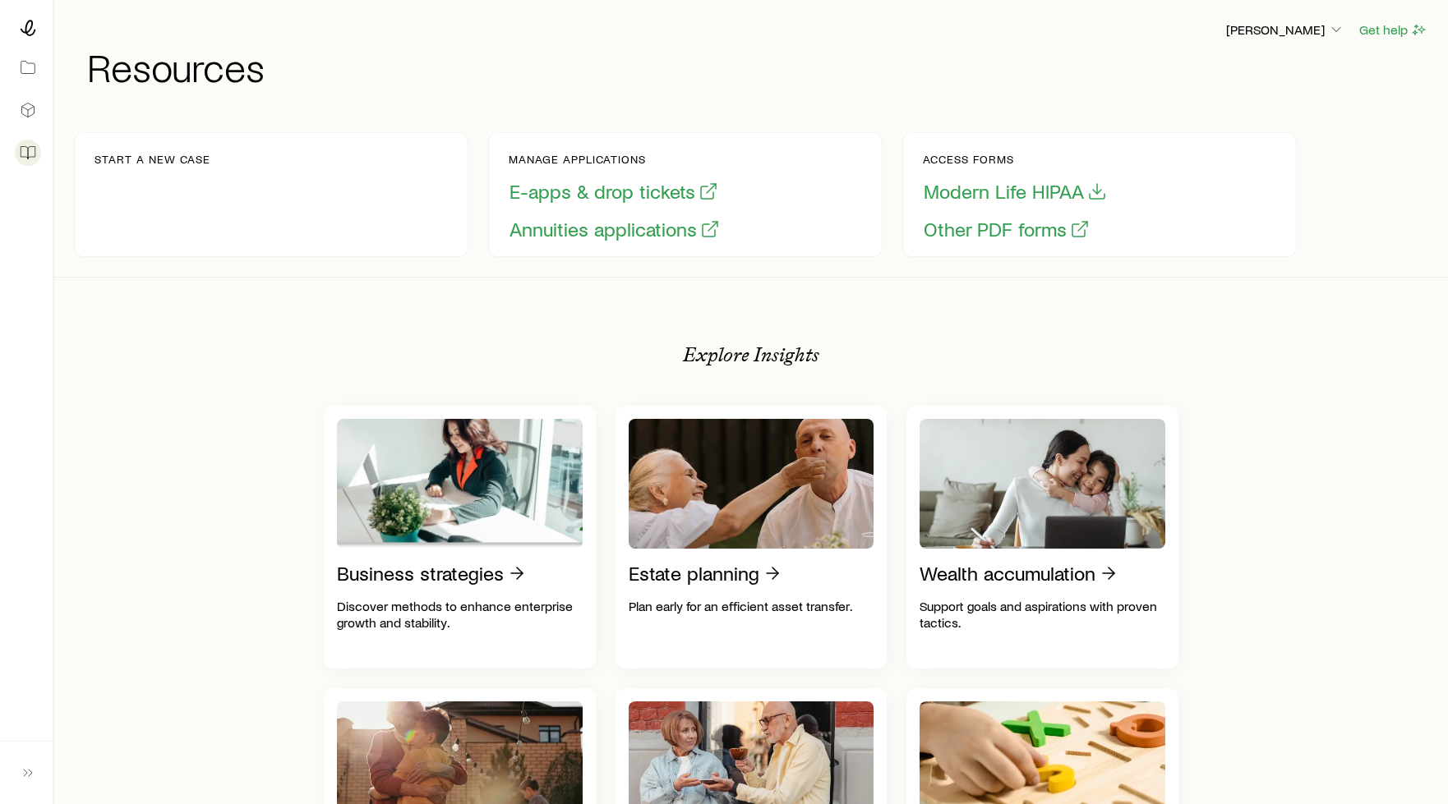
click at [58, 154] on div "Start a new case Manage applications E-apps & drop tickets Annuities applicatio…" at bounding box center [750, 195] width 1393 height 165
click at [115, 160] on p "Start a new case" at bounding box center [152, 159] width 116 height 13
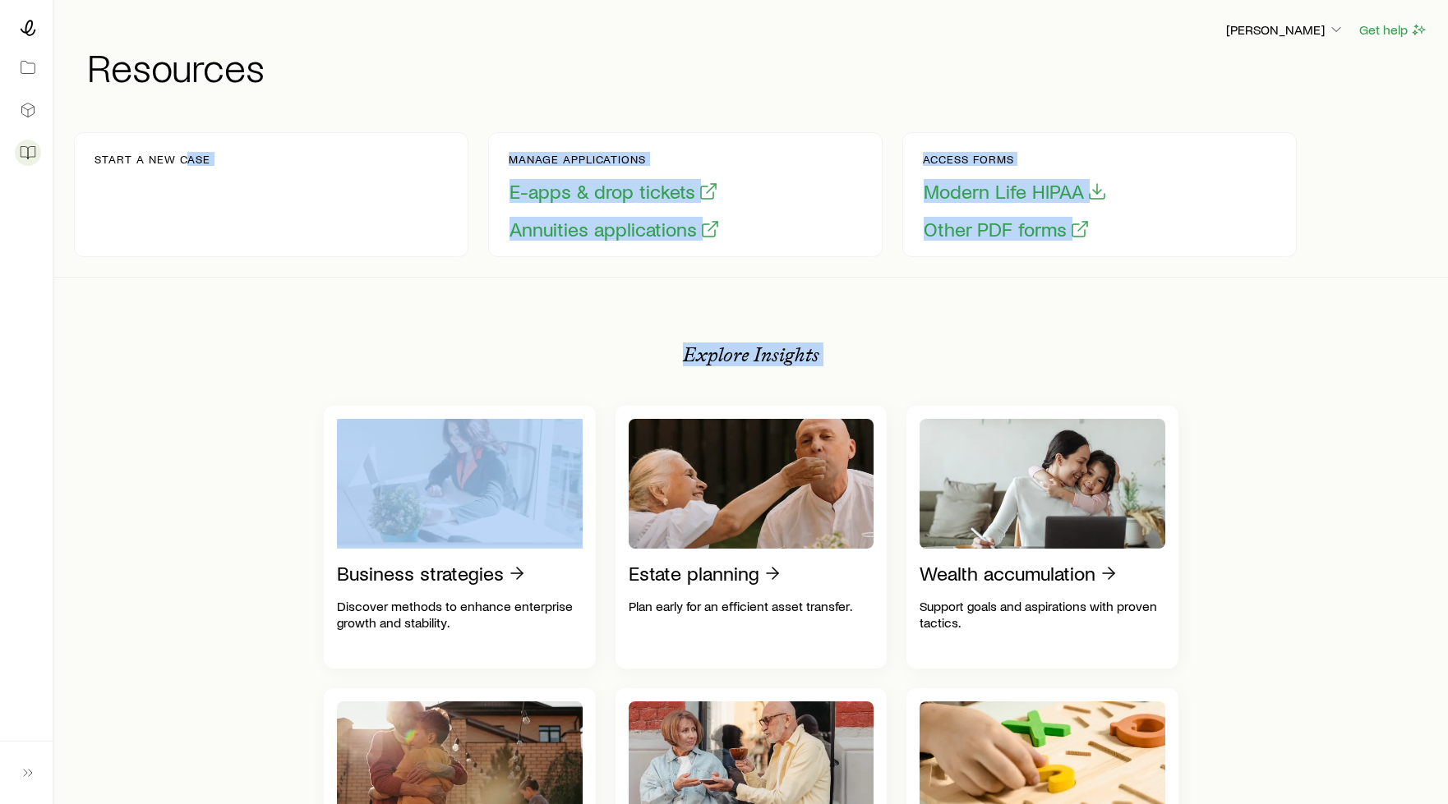
drag, startPoint x: 188, startPoint y: 177, endPoint x: 94, endPoint y: 311, distance: 162.8
drag, startPoint x: 193, startPoint y: 162, endPoint x: 117, endPoint y: 166, distance: 76.5
click at [191, 162] on p "Start a new case" at bounding box center [152, 159] width 116 height 13
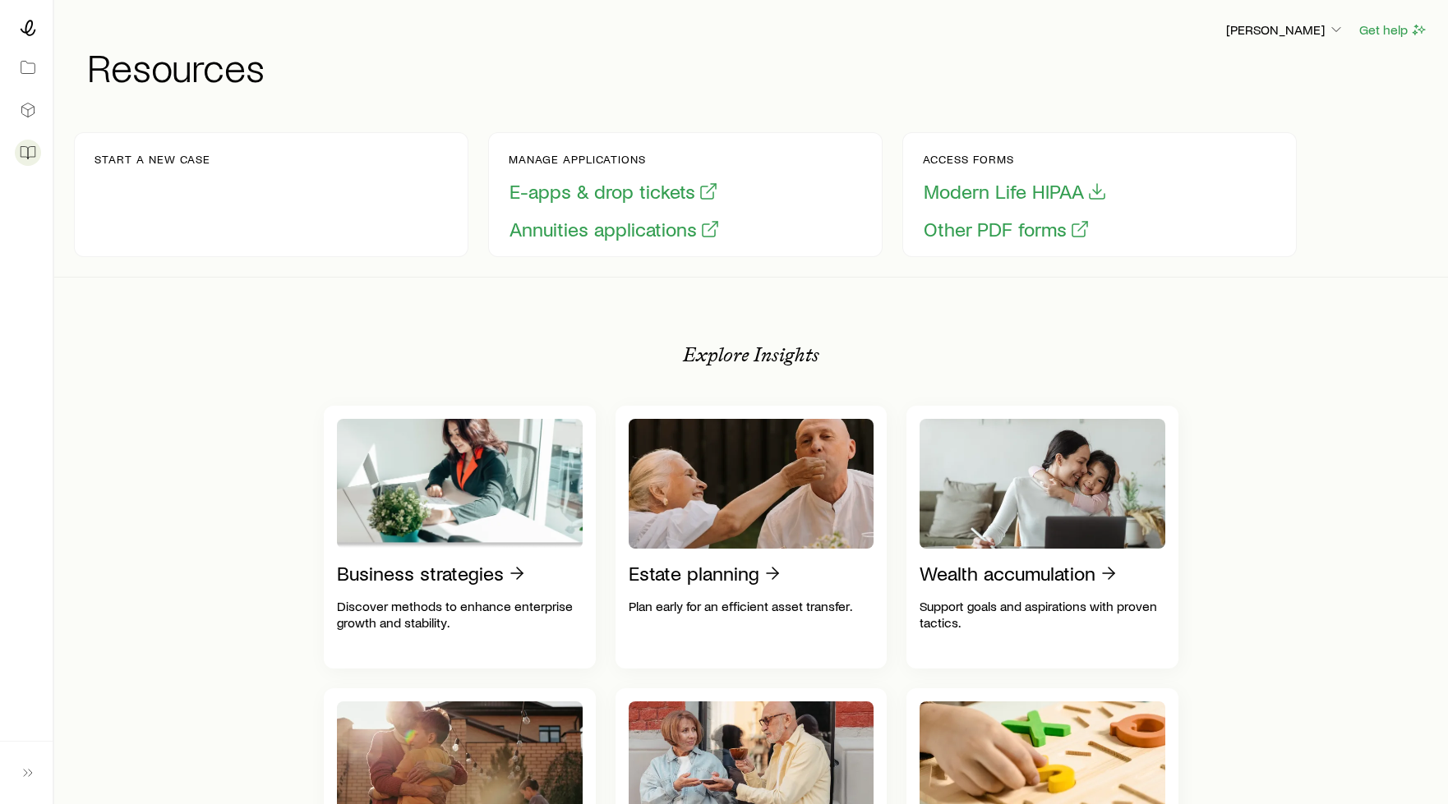
click at [102, 252] on div "Start a new case" at bounding box center [271, 194] width 394 height 125
click at [571, 161] on p "Manage applications" at bounding box center [615, 159] width 212 height 13
click at [616, 158] on p "Manage applications" at bounding box center [615, 159] width 212 height 13
drag, startPoint x: 1429, startPoint y: 173, endPoint x: 1434, endPoint y: 187, distance: 15.6
click at [1434, 187] on div "Start a new case Manage applications E-apps & drop tickets Annuities applicatio…" at bounding box center [750, 195] width 1393 height 165
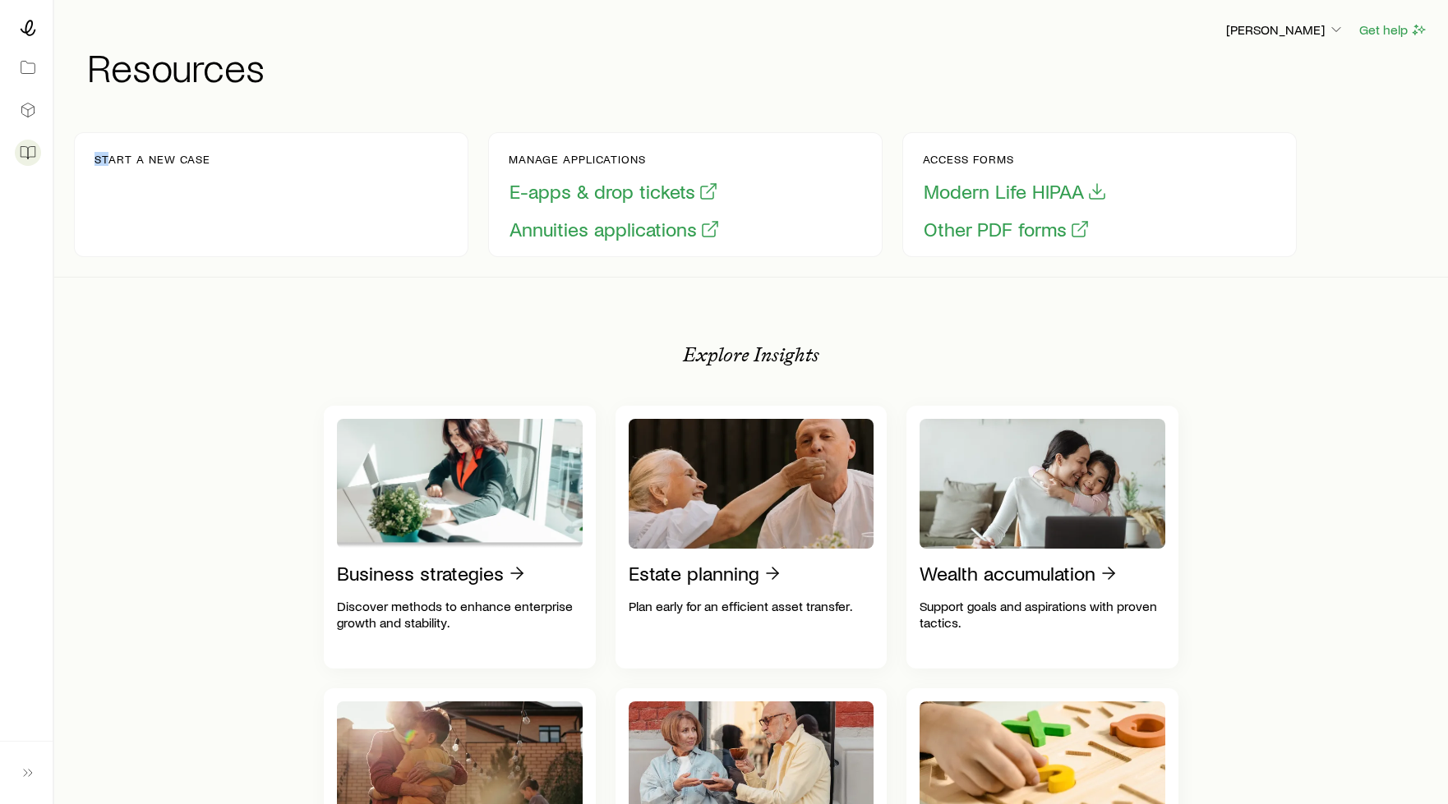
drag, startPoint x: 85, startPoint y: 274, endPoint x: 111, endPoint y: 273, distance: 25.5
click at [111, 273] on div "Start a new case Manage applications E-apps & drop tickets Annuities applicatio…" at bounding box center [751, 195] width 1354 height 164
drag, startPoint x: 111, startPoint y: 273, endPoint x: 184, endPoint y: 260, distance: 74.2
click at [184, 260] on div "Start a new case Manage applications E-apps & drop tickets Annuities applicatio…" at bounding box center [751, 195] width 1354 height 164
click at [184, 261] on div "Start a new case Manage applications E-apps & drop tickets Annuities applicatio…" at bounding box center [751, 195] width 1354 height 164
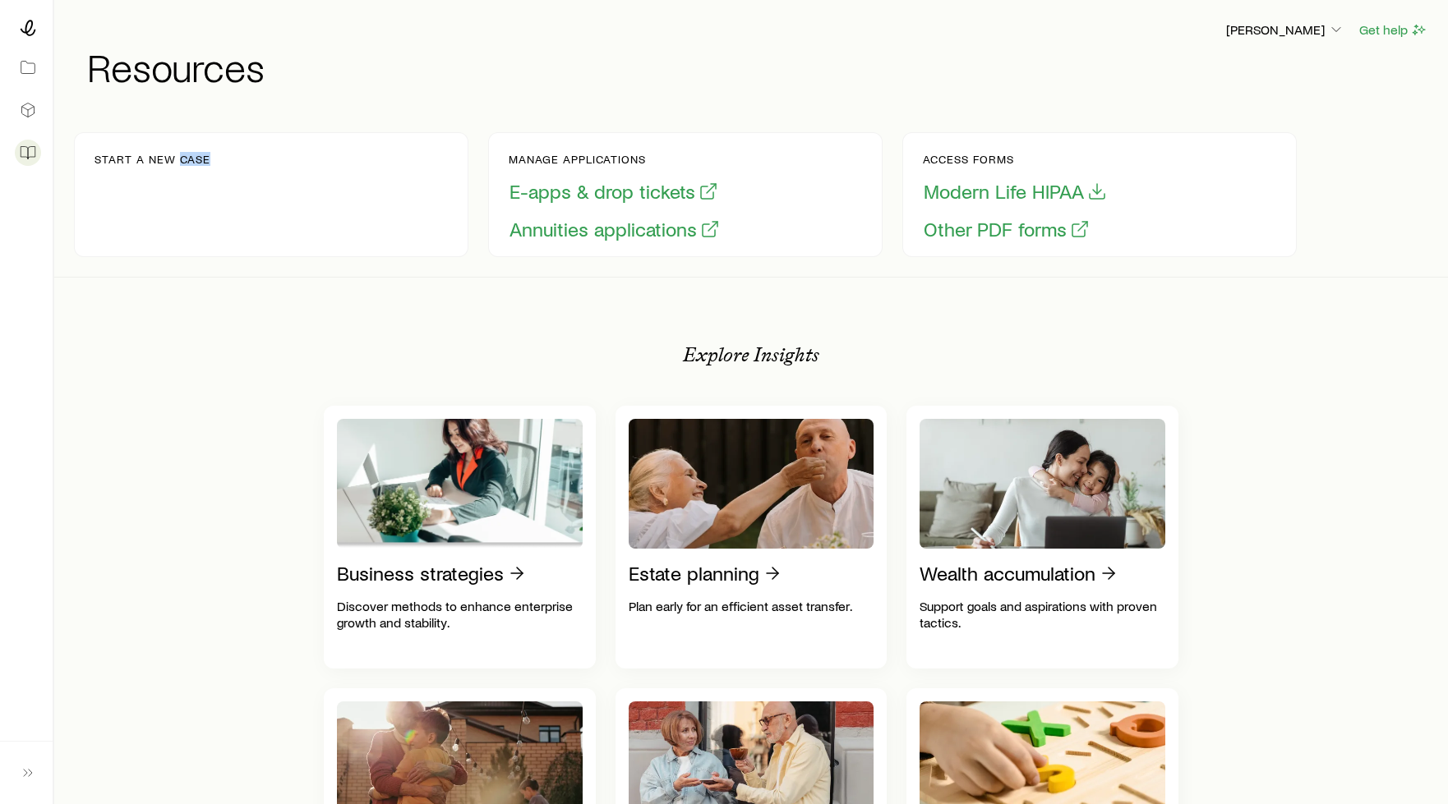
copy p "case"
click at [208, 210] on div "Start a new case" at bounding box center [271, 194] width 394 height 125
click at [172, 147] on div "Start a new case" at bounding box center [271, 194] width 394 height 125
click at [104, 163] on p "Start a new case" at bounding box center [152, 159] width 116 height 13
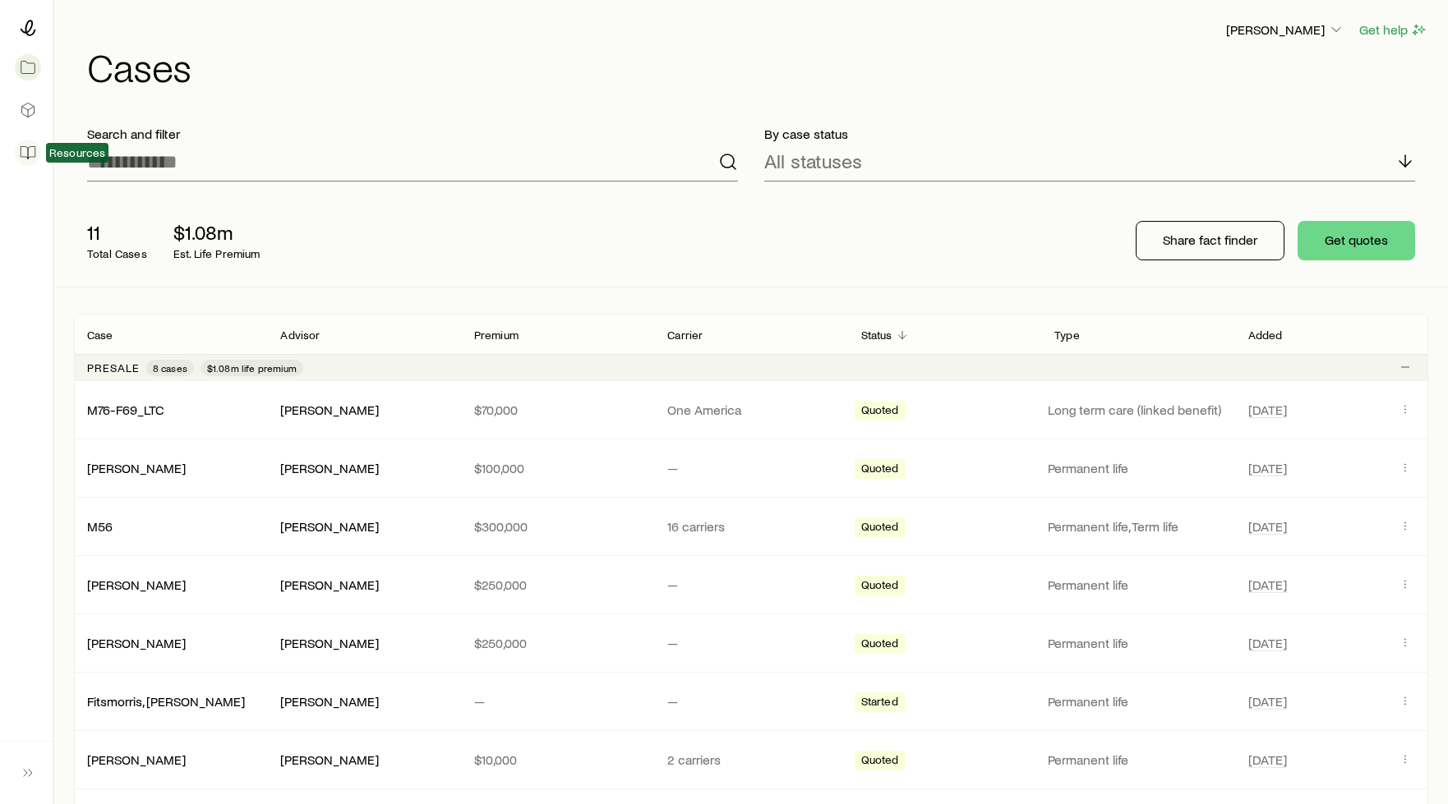
click at [37, 150] on link at bounding box center [26, 153] width 26 height 36
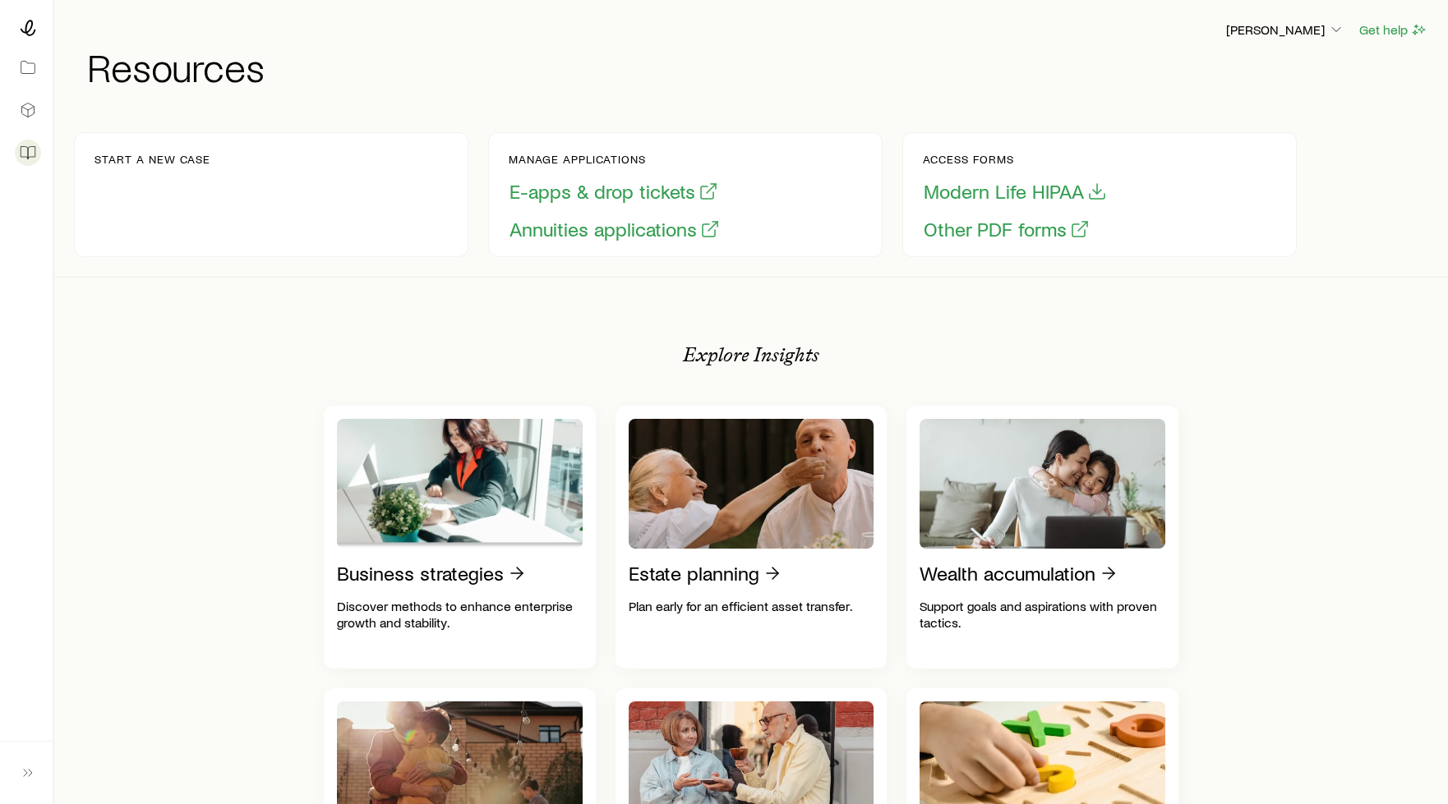
click at [151, 162] on p "Start a new case" at bounding box center [152, 159] width 116 height 13
click at [151, 158] on p "Start a new case" at bounding box center [152, 159] width 116 height 13
drag, startPoint x: 48, startPoint y: 76, endPoint x: 52, endPoint y: 68, distance: 9.2
click at [50, 71] on div at bounding box center [26, 92] width 53 height 184
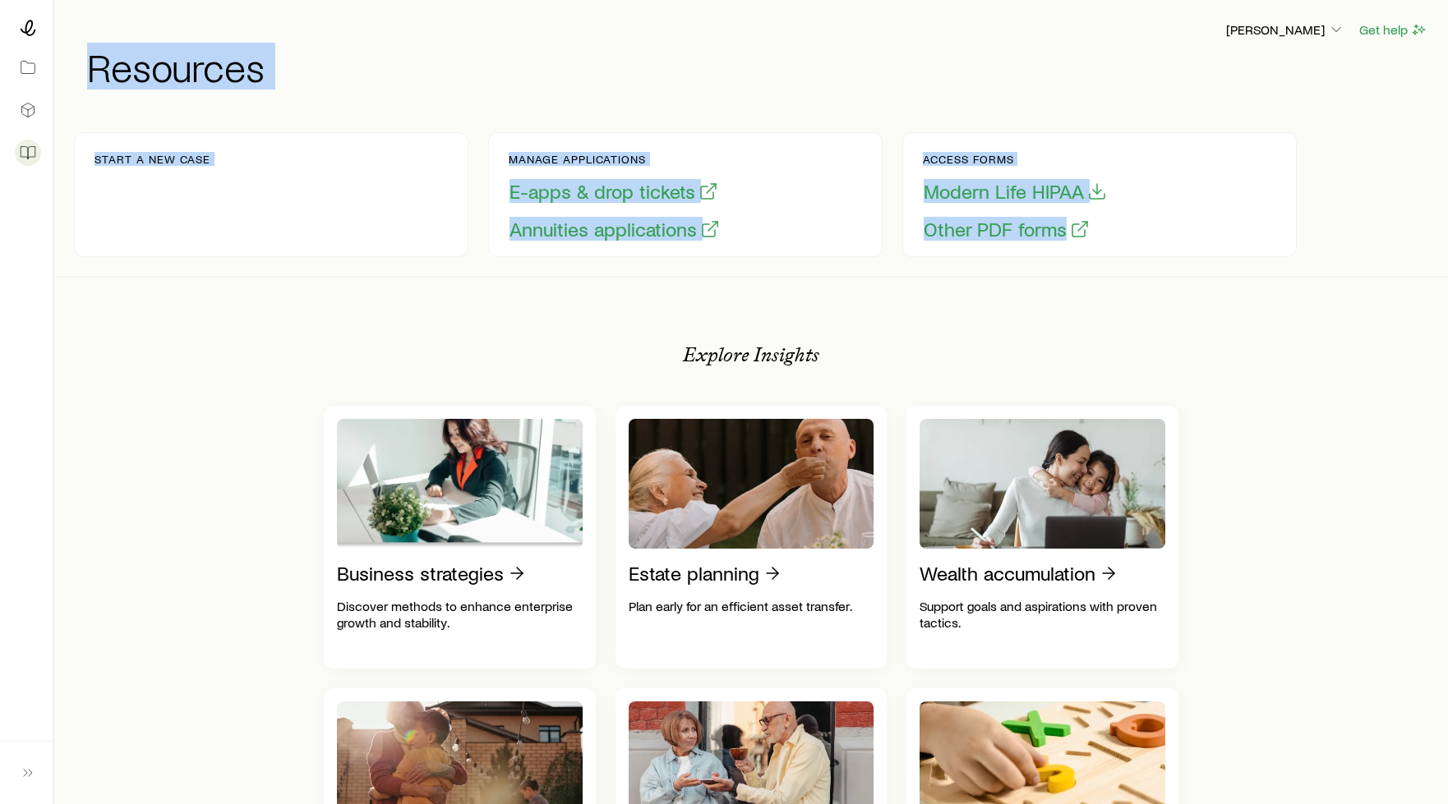
drag, startPoint x: 67, startPoint y: 66, endPoint x: 1112, endPoint y: 252, distance: 1061.6
